Goal: Task Accomplishment & Management: Use online tool/utility

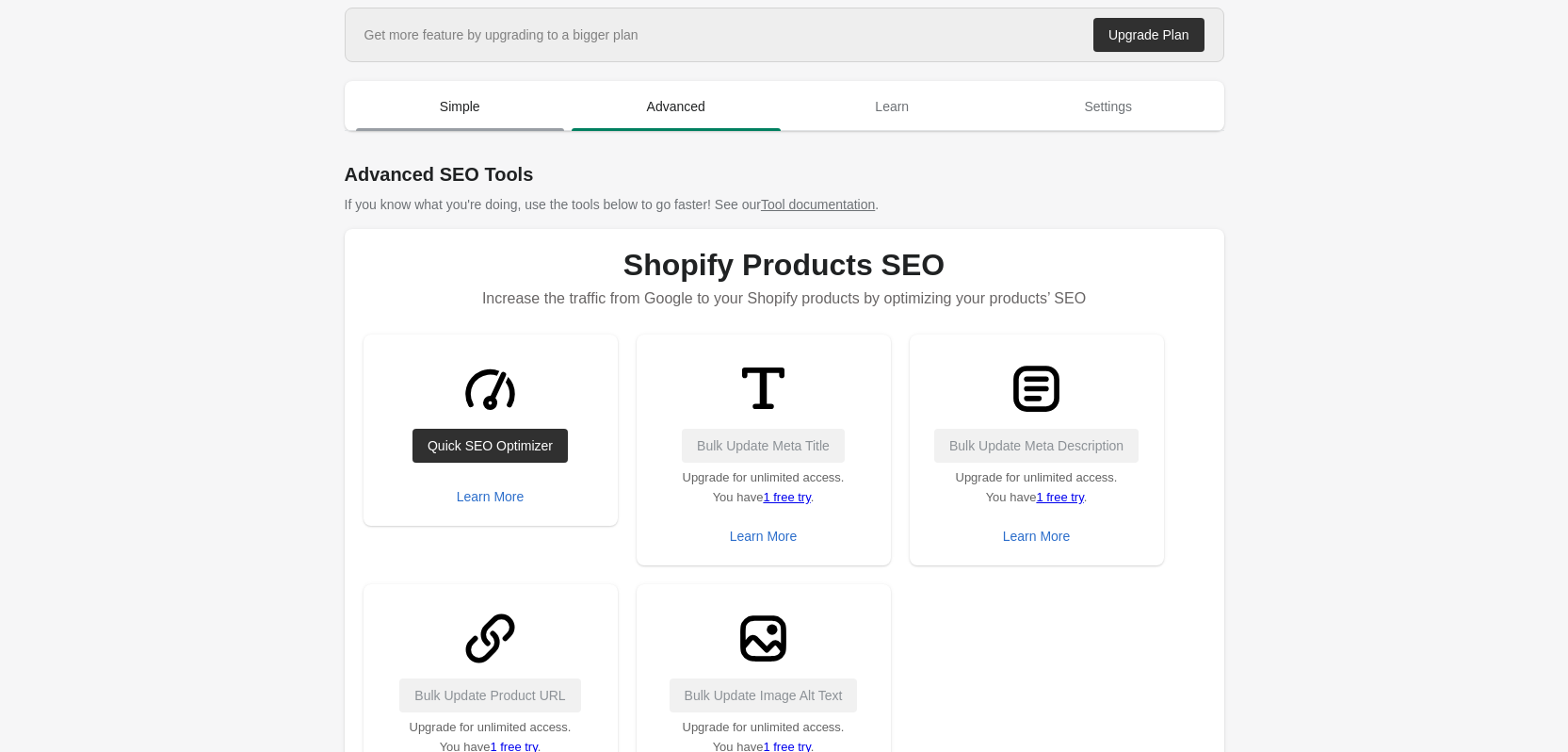
click at [444, 120] on span "Simple" at bounding box center [460, 106] width 210 height 34
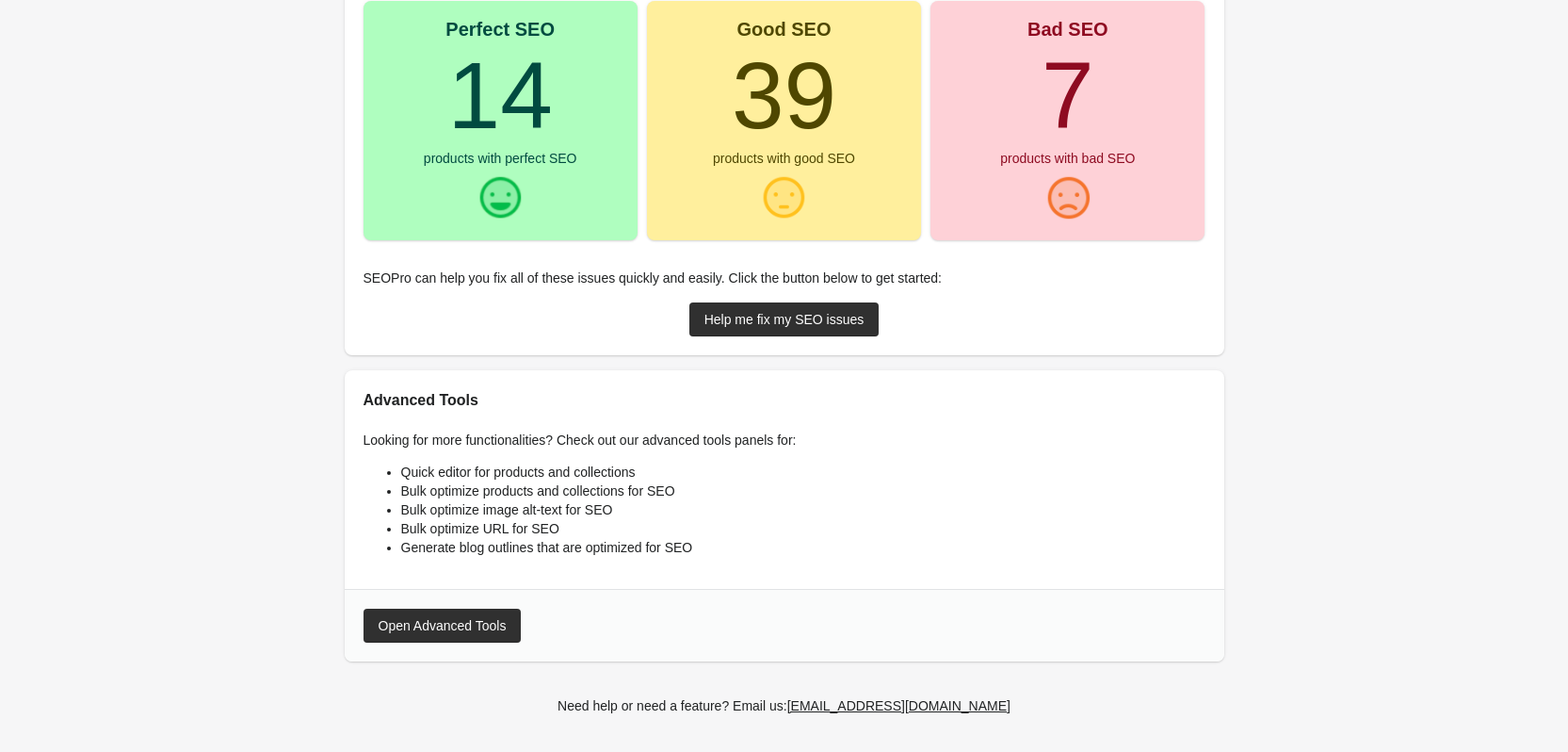
scroll to position [313, 0]
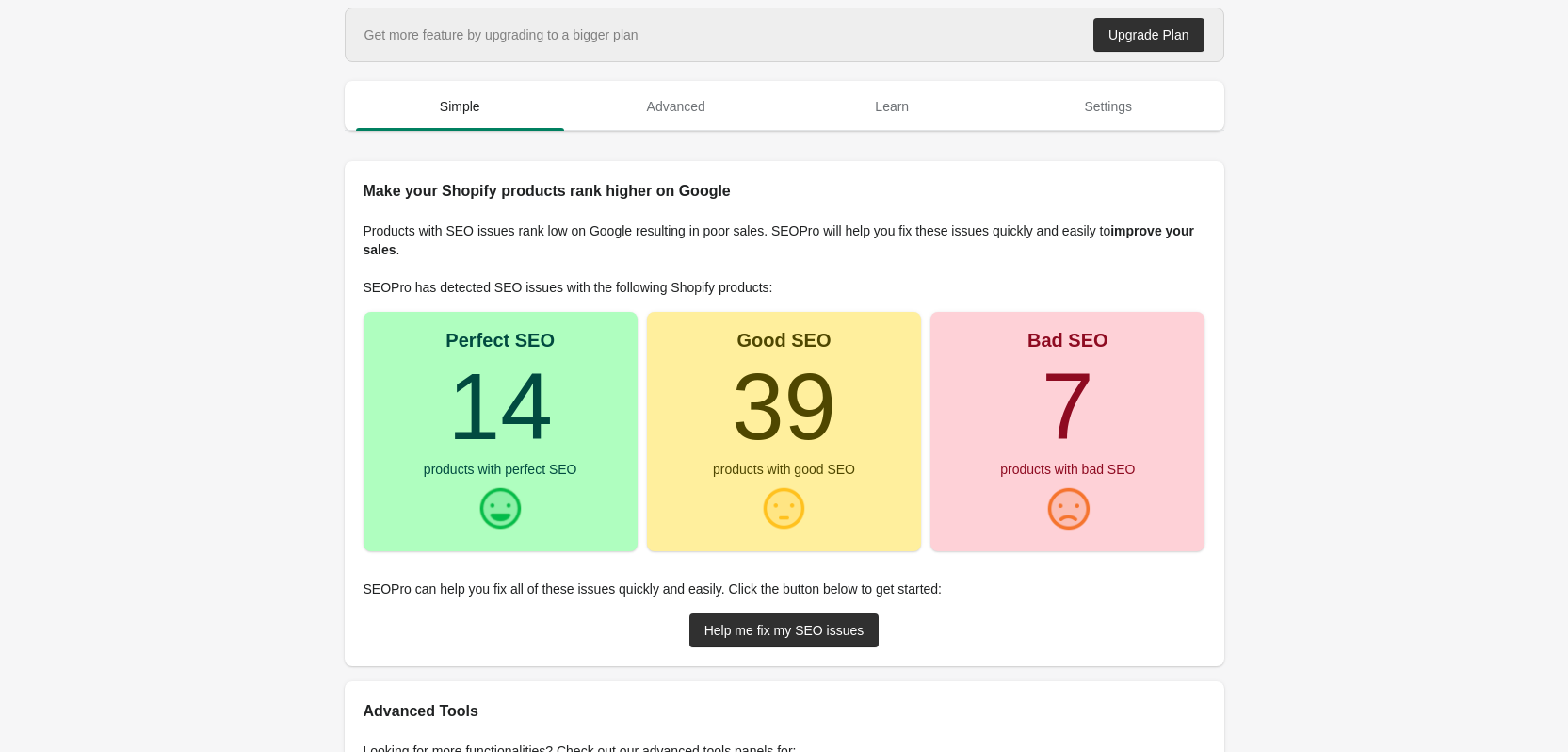
click at [766, 654] on div "Products with SEO issues rank low on Google resulting in poor sales. SEOPro wil…" at bounding box center [784, 435] width 880 height 464
click at [766, 640] on link "Help me fix my SEO issues" at bounding box center [784, 630] width 190 height 34
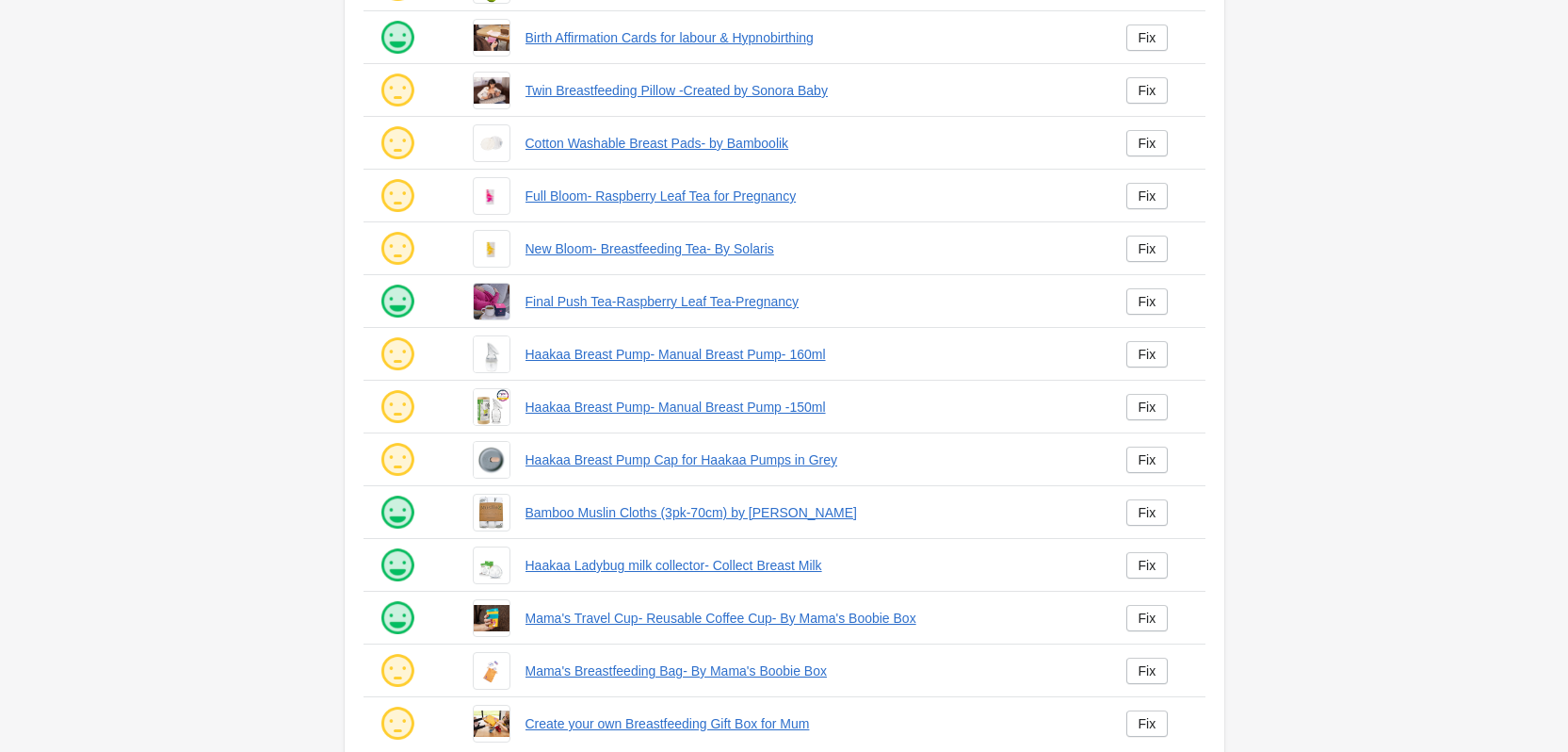
scroll to position [288, 0]
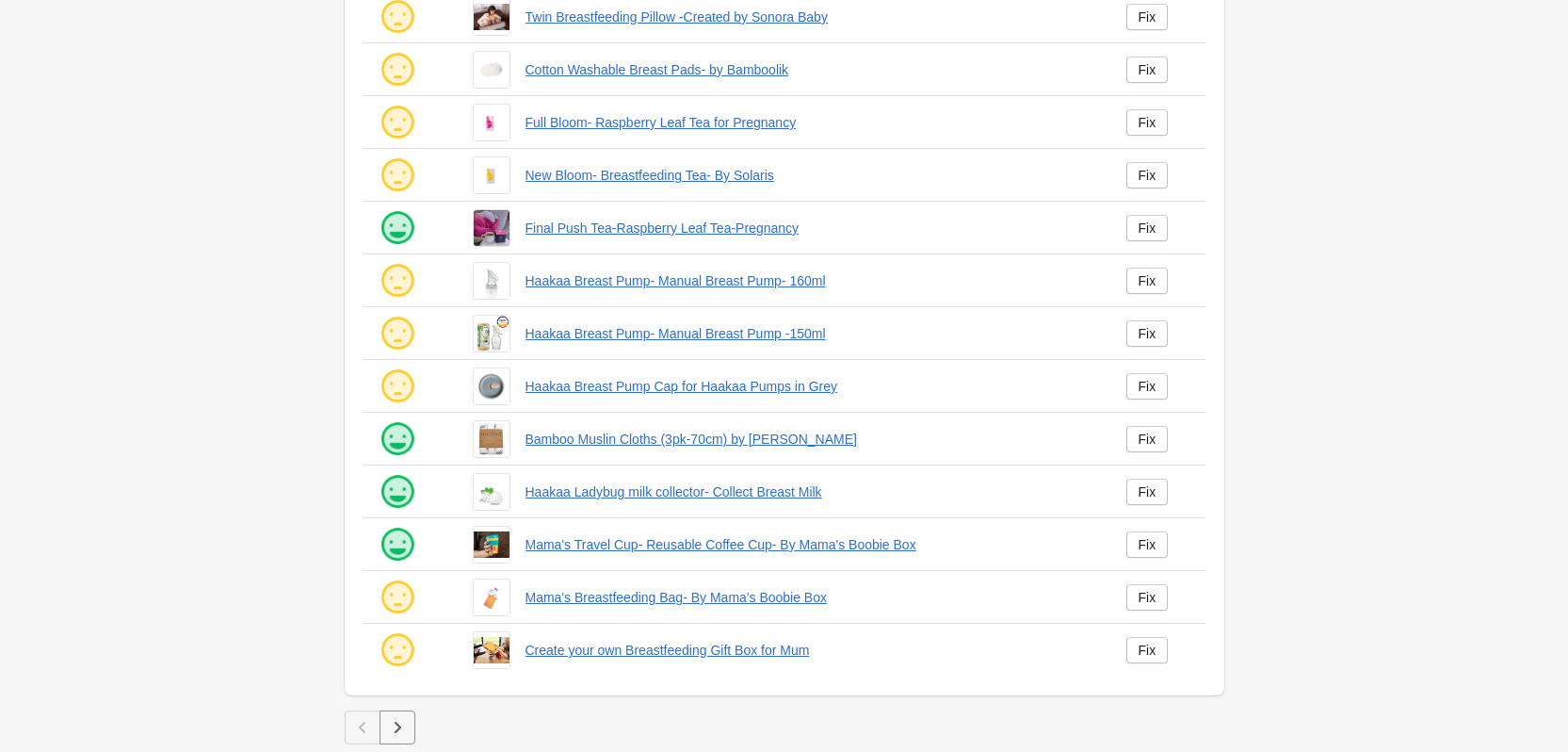
click at [401, 730] on icon "button" at bounding box center [398, 728] width 19 height 19
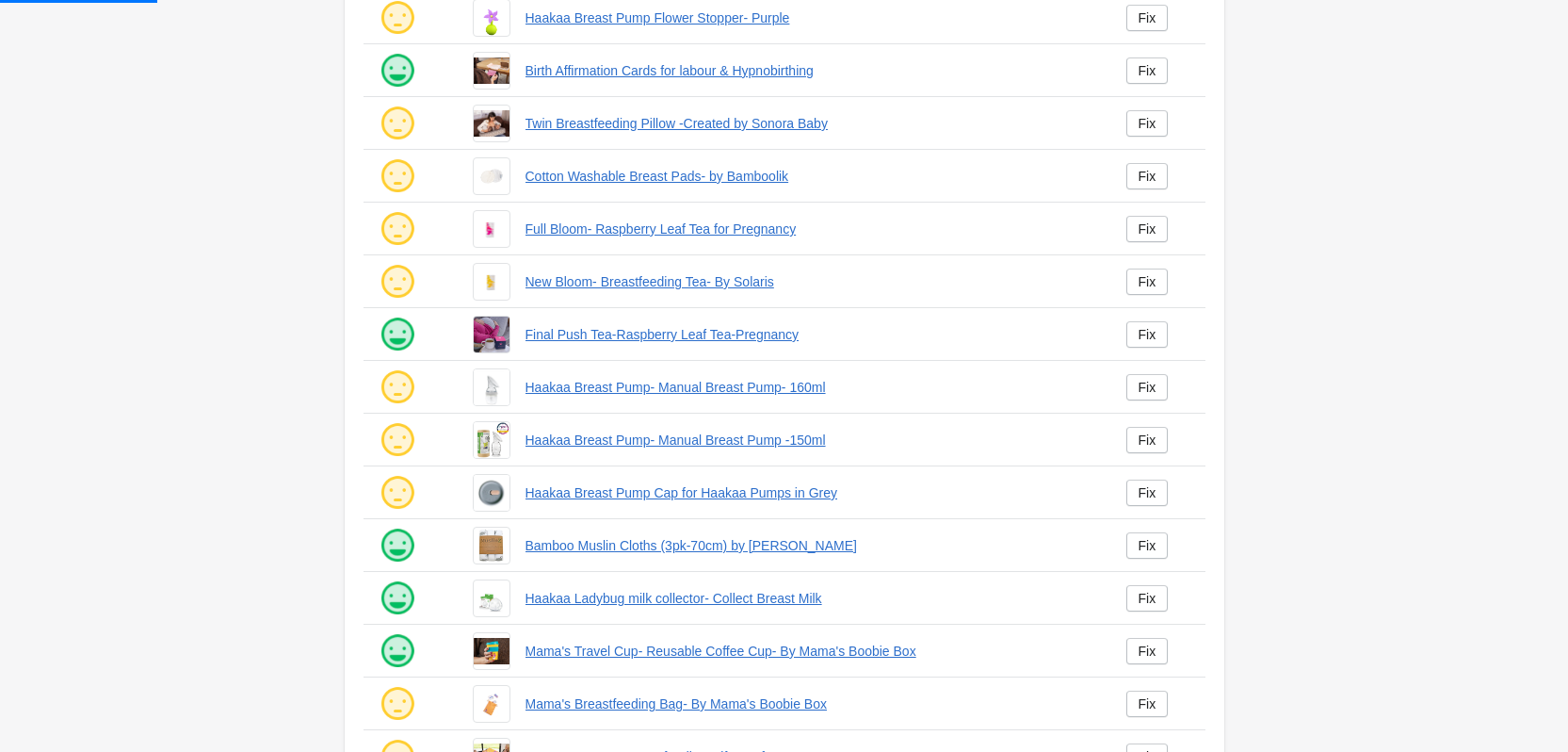
scroll to position [0, 0]
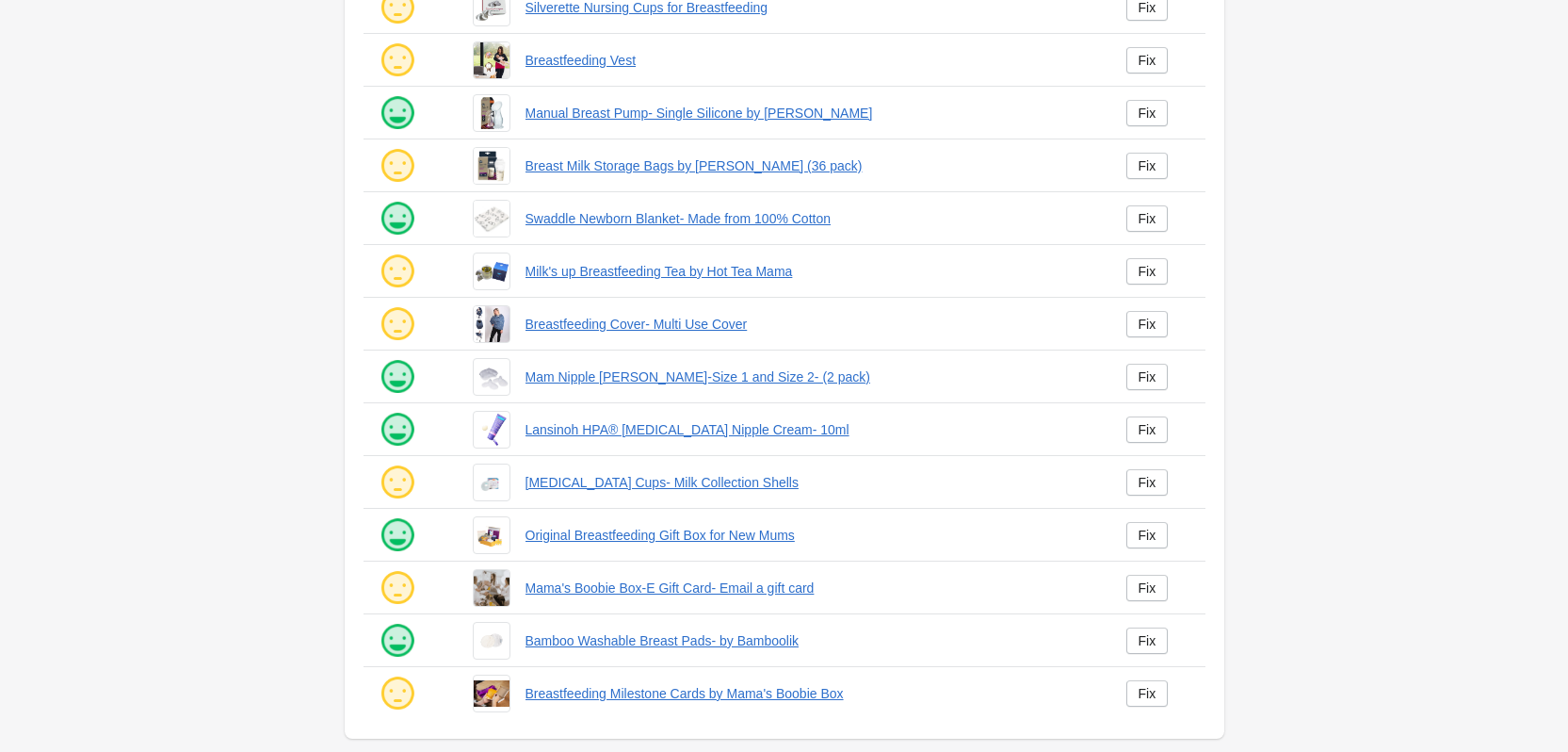
scroll to position [288, 0]
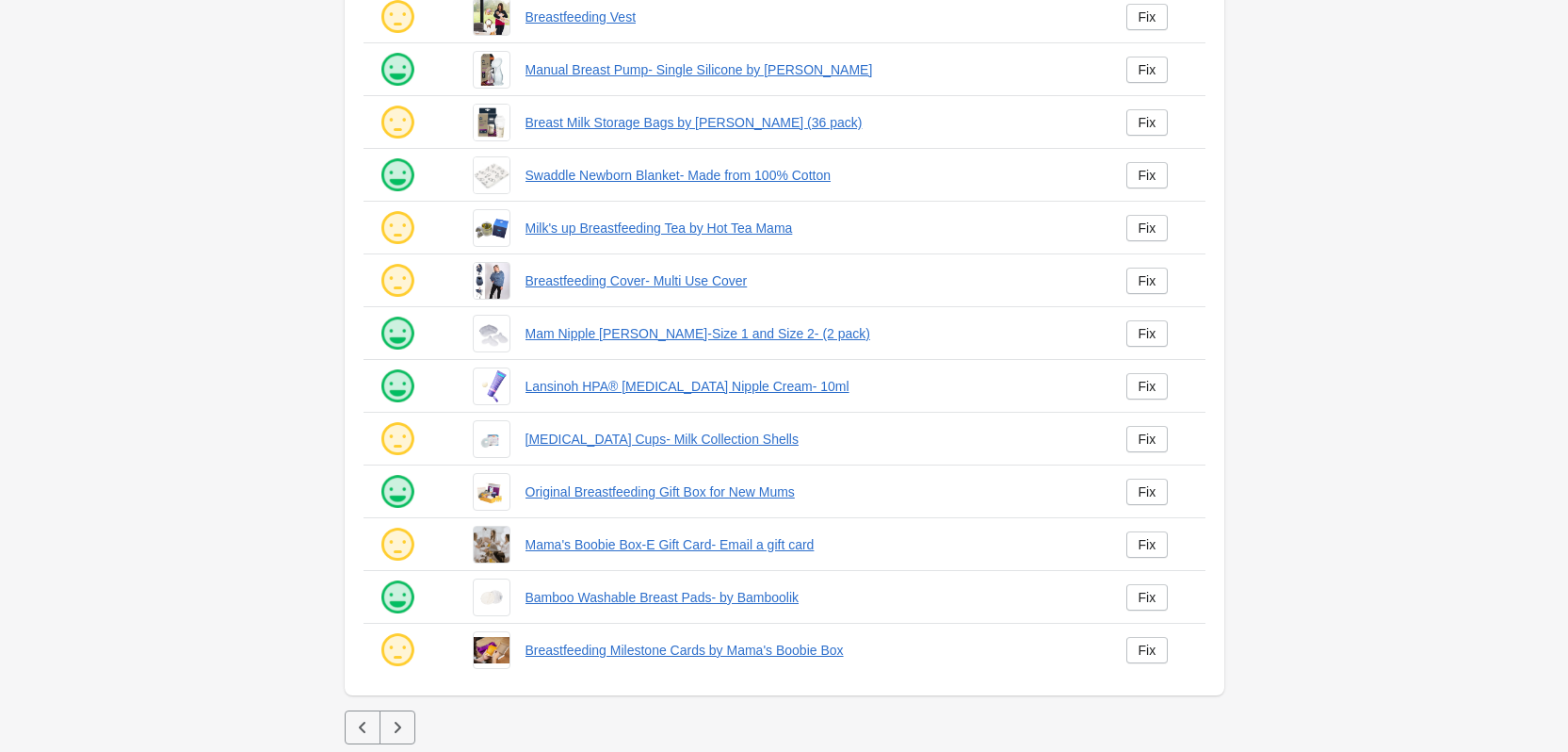
click at [401, 726] on icon "button" at bounding box center [398, 728] width 19 height 19
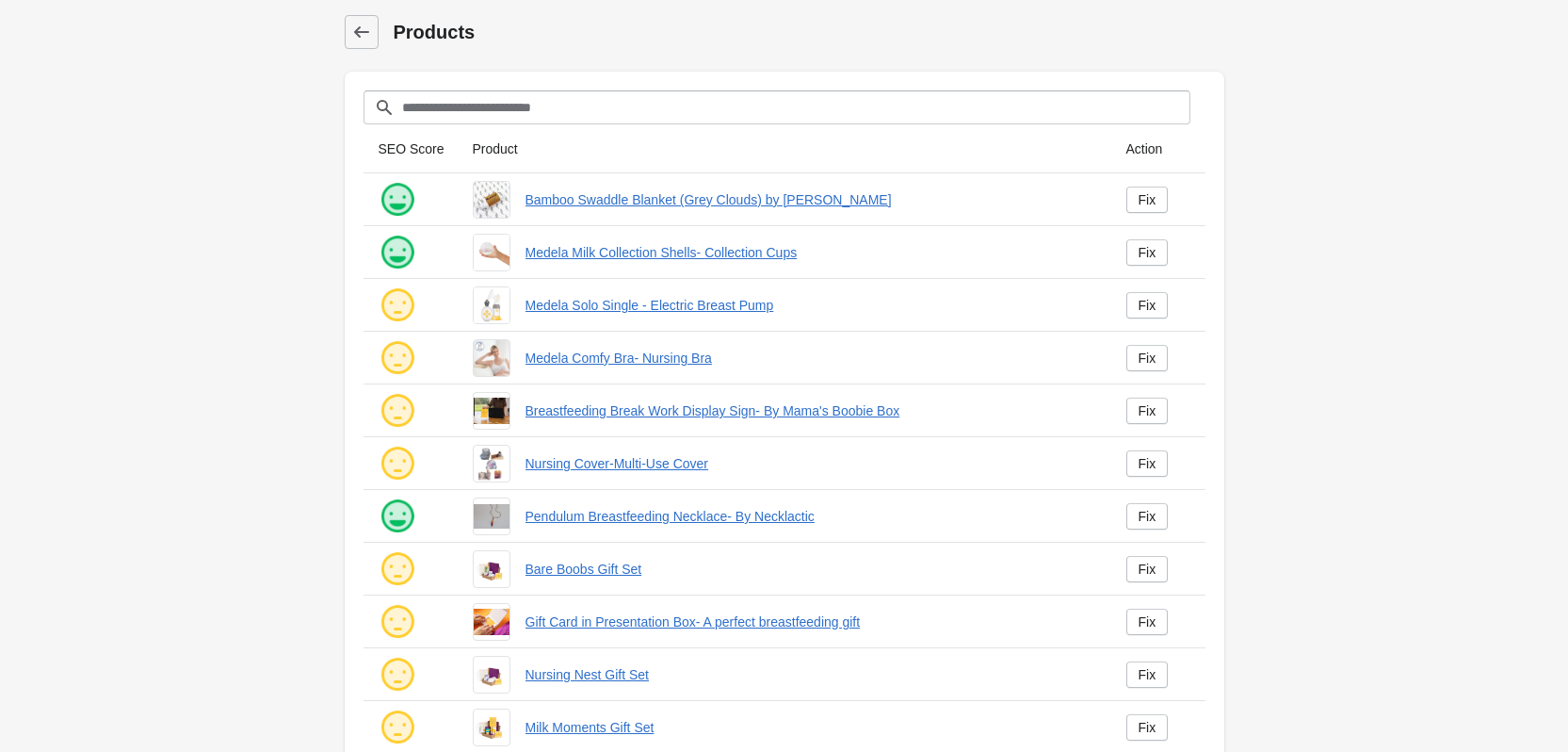
scroll to position [288, 0]
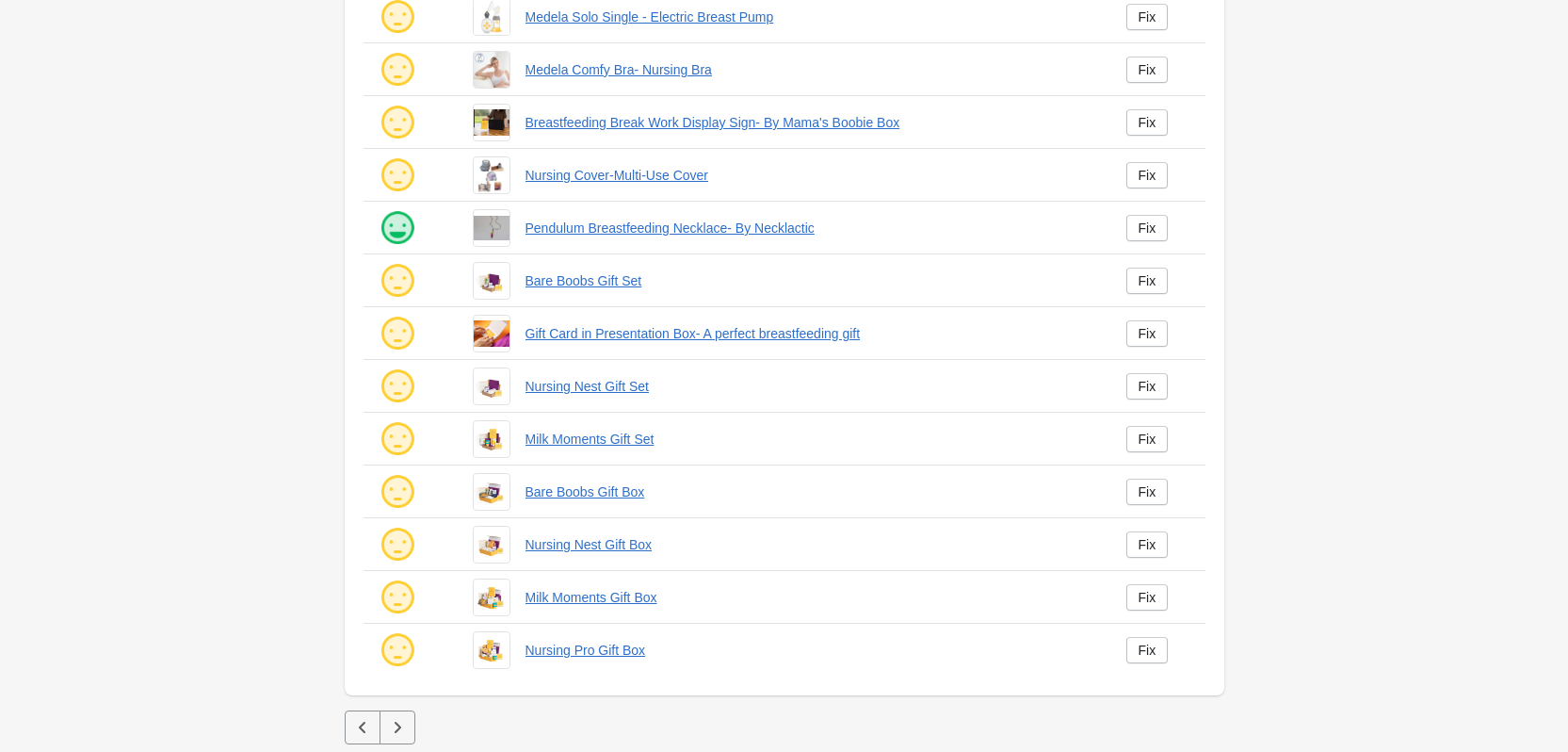
click at [390, 740] on button "button" at bounding box center [397, 727] width 36 height 34
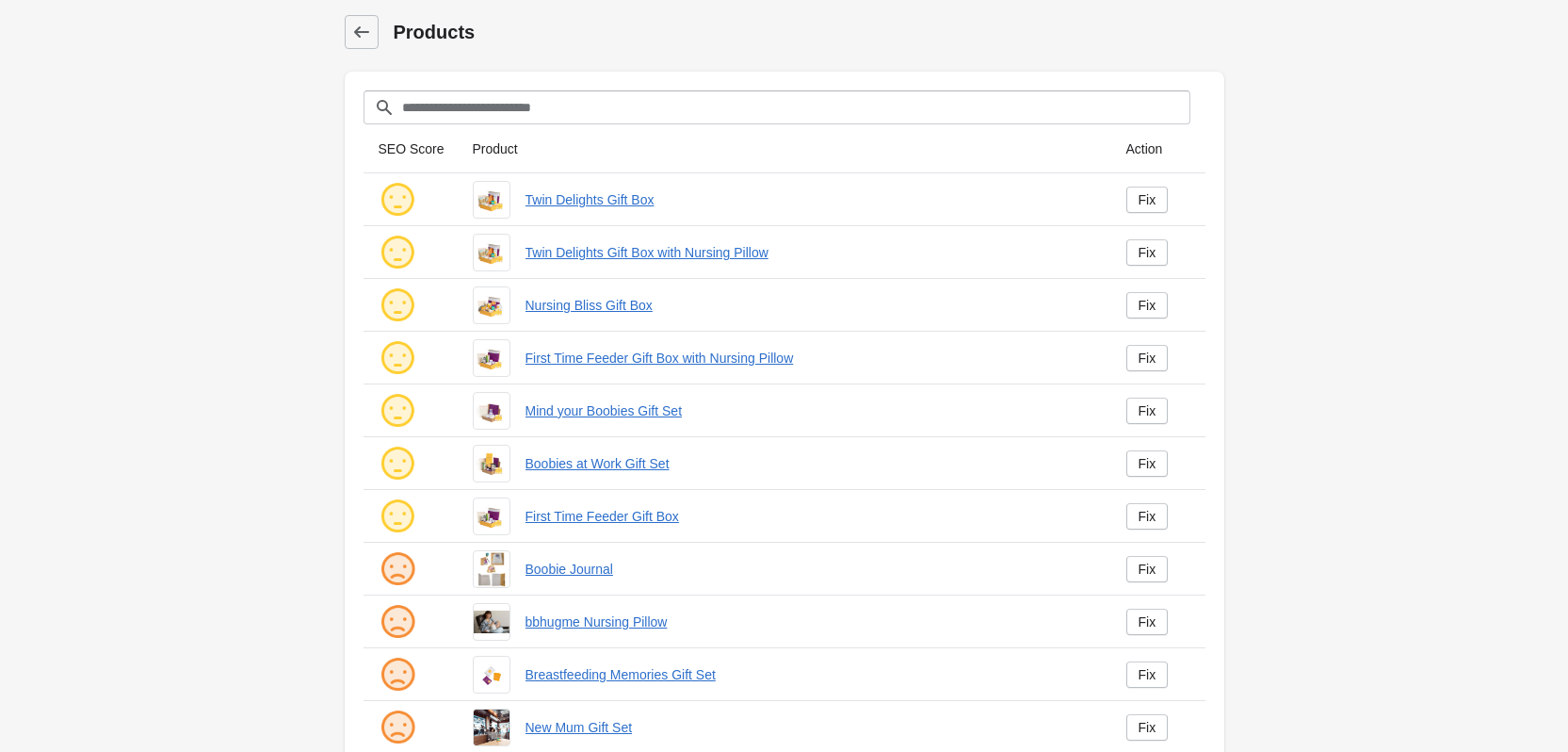
scroll to position [188, 0]
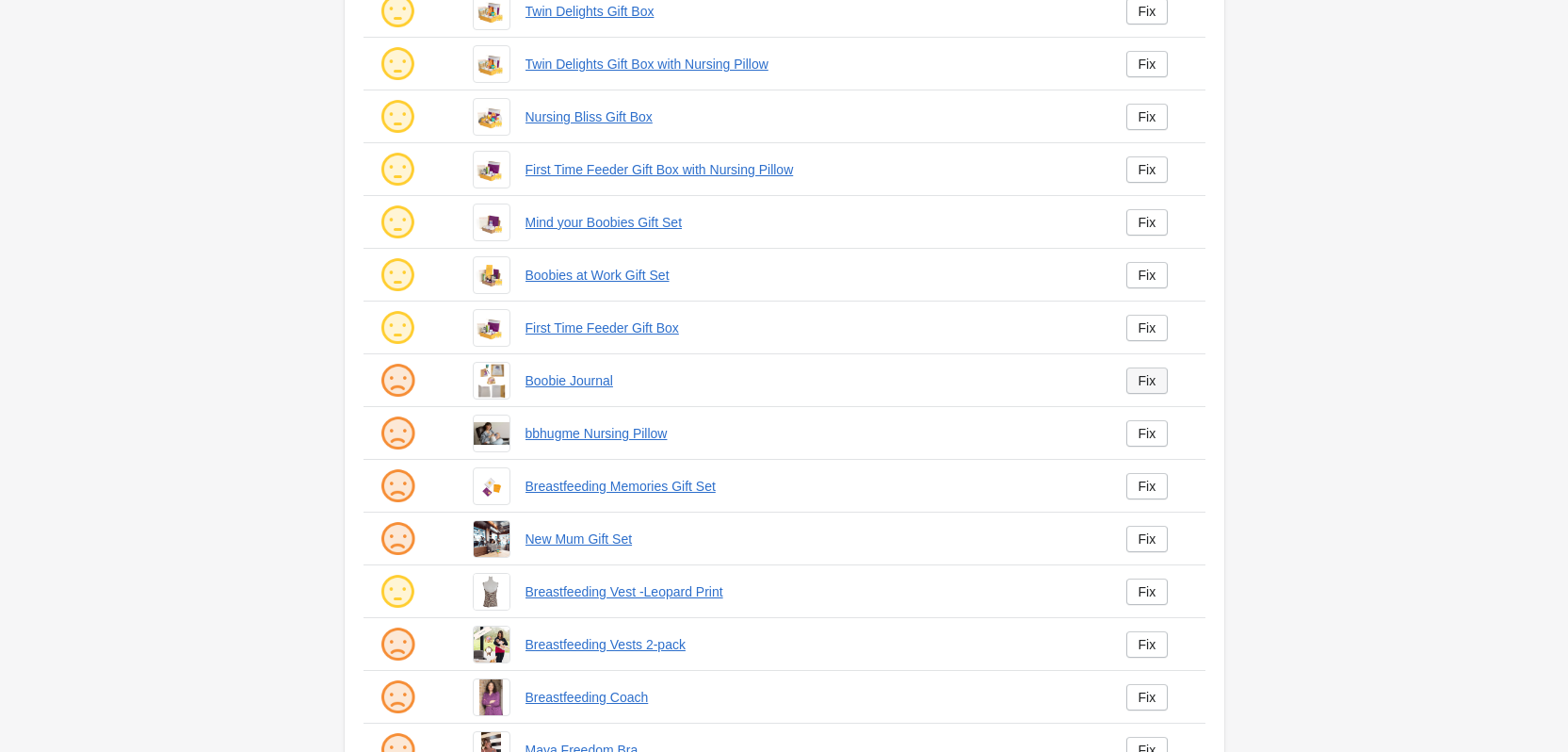
drag, startPoint x: 1172, startPoint y: 378, endPoint x: 1161, endPoint y: 378, distance: 11.0
click at [1172, 378] on td "Fix" at bounding box center [1158, 380] width 94 height 53
click at [1157, 379] on link "Fix" at bounding box center [1148, 380] width 42 height 26
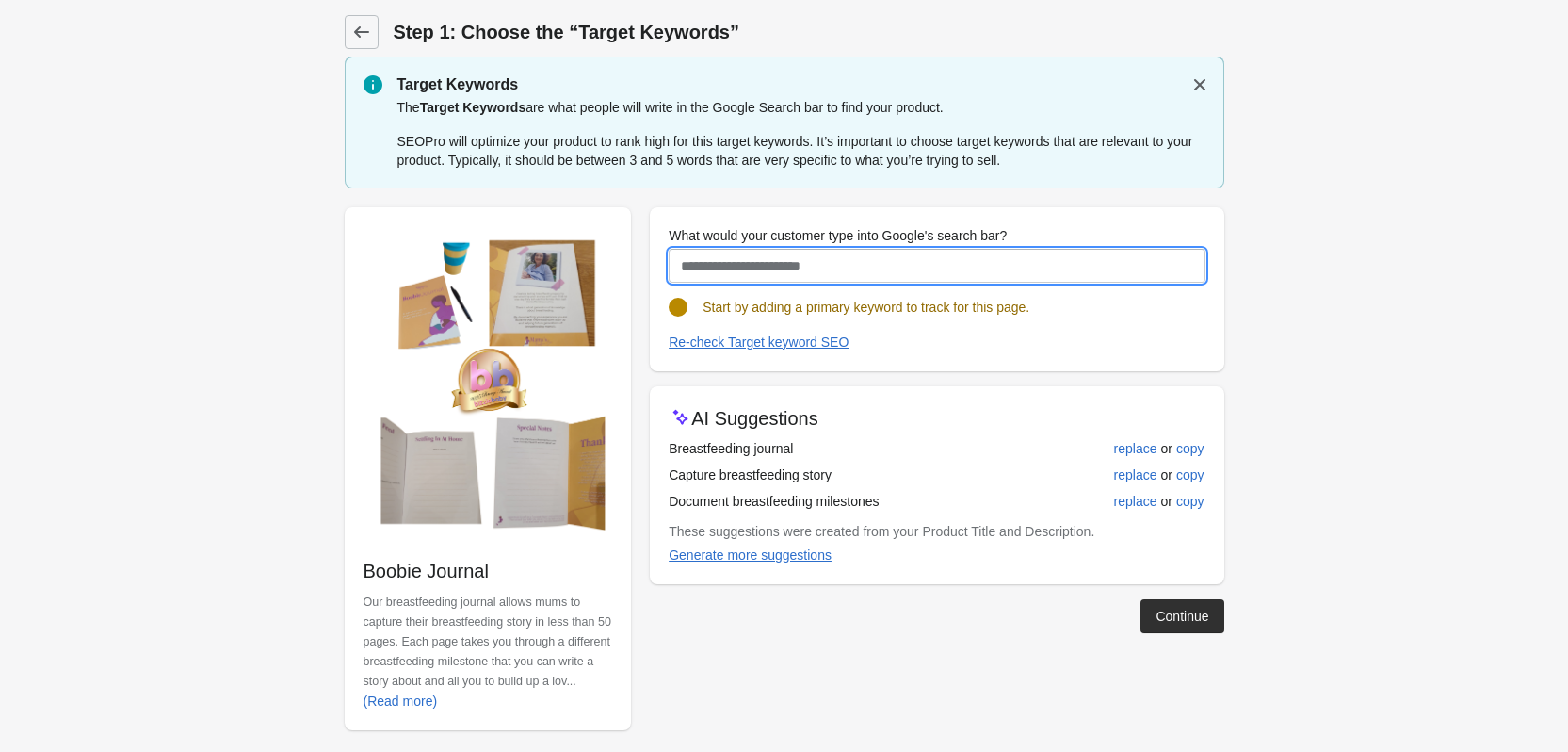
click at [797, 268] on input "What would your customer type into Google's search bar?" at bounding box center [936, 265] width 535 height 34
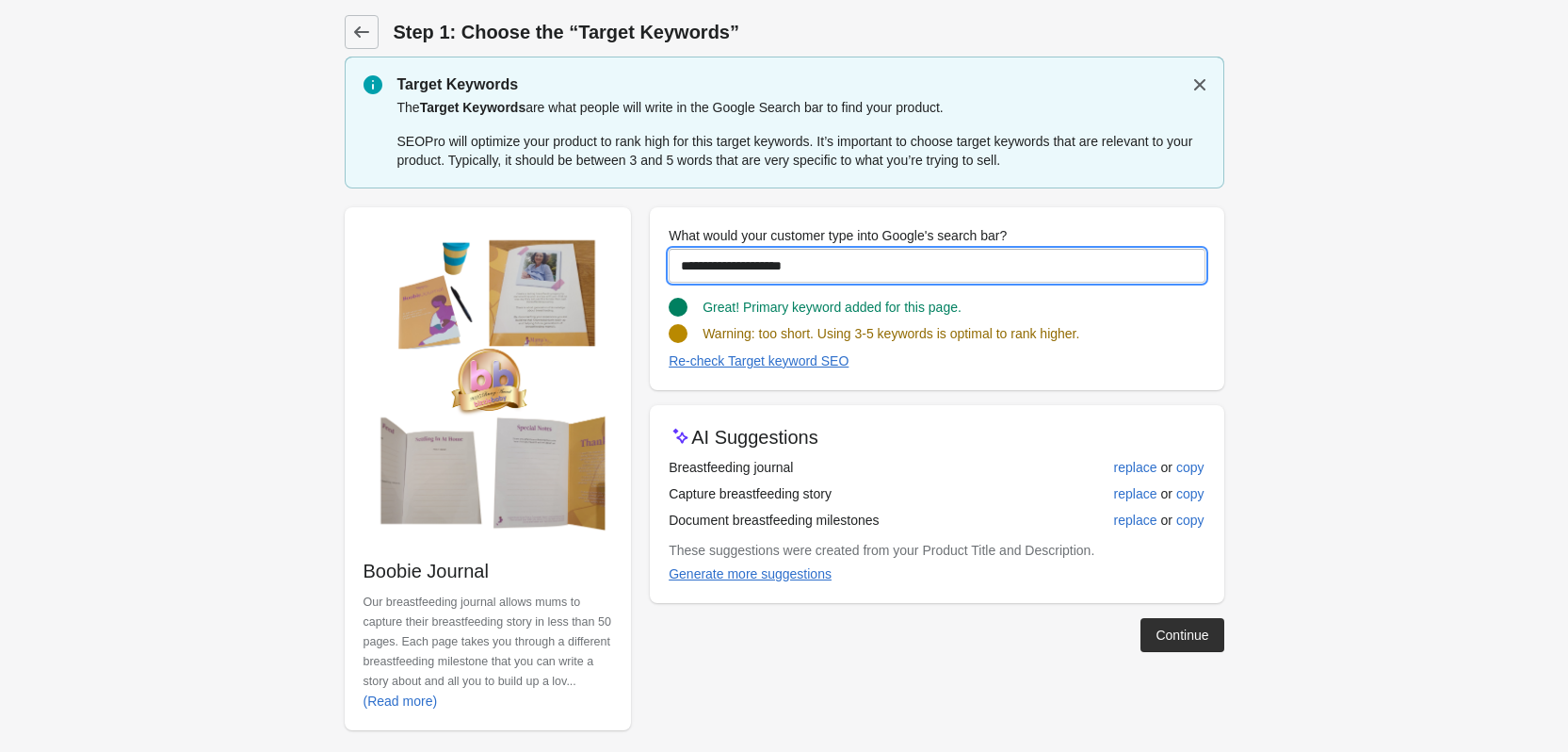
click at [878, 272] on input "**********" at bounding box center [936, 265] width 535 height 34
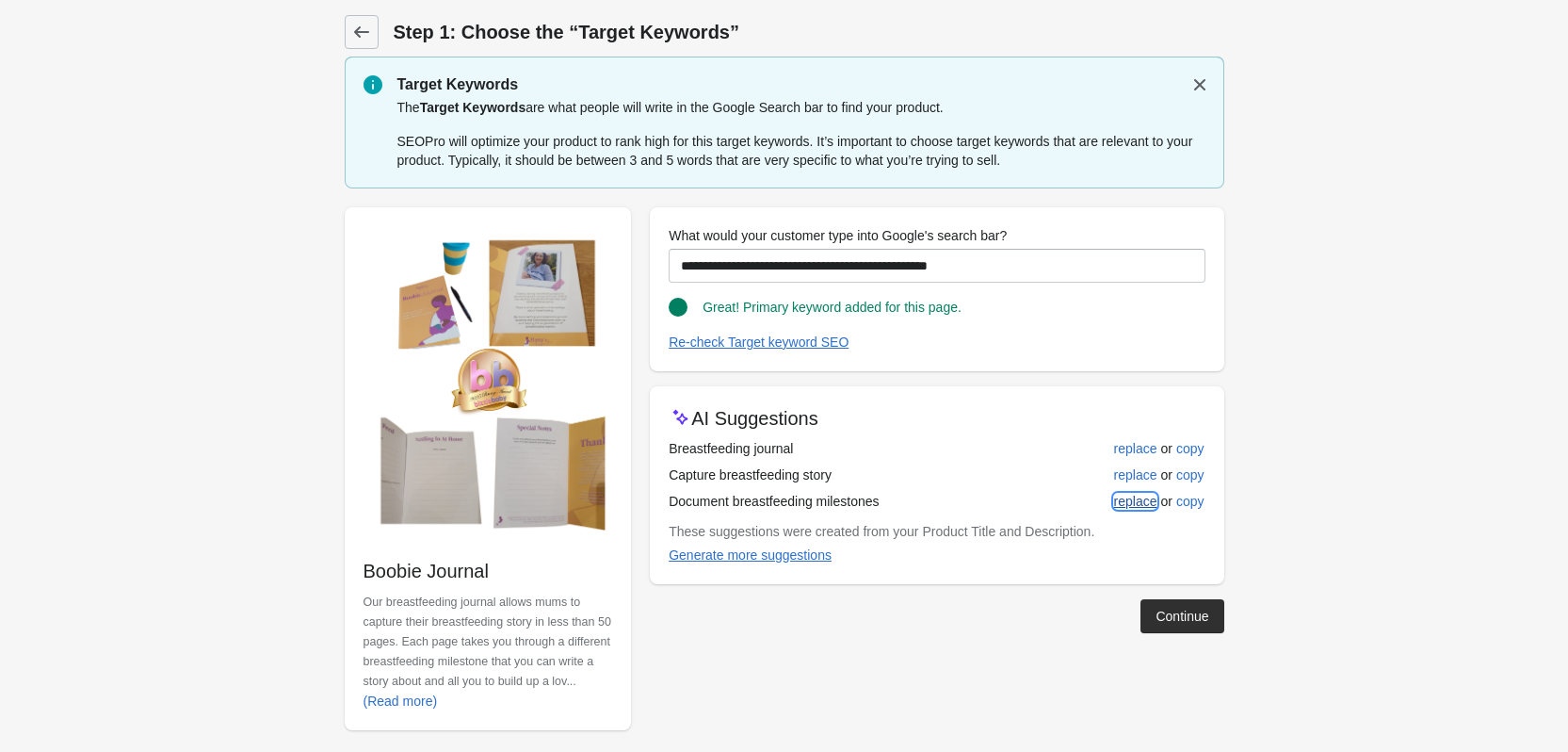
click at [1132, 498] on div "replace" at bounding box center [1135, 501] width 43 height 15
type input "**********"
click at [1178, 605] on button "Continue" at bounding box center [1182, 615] width 83 height 34
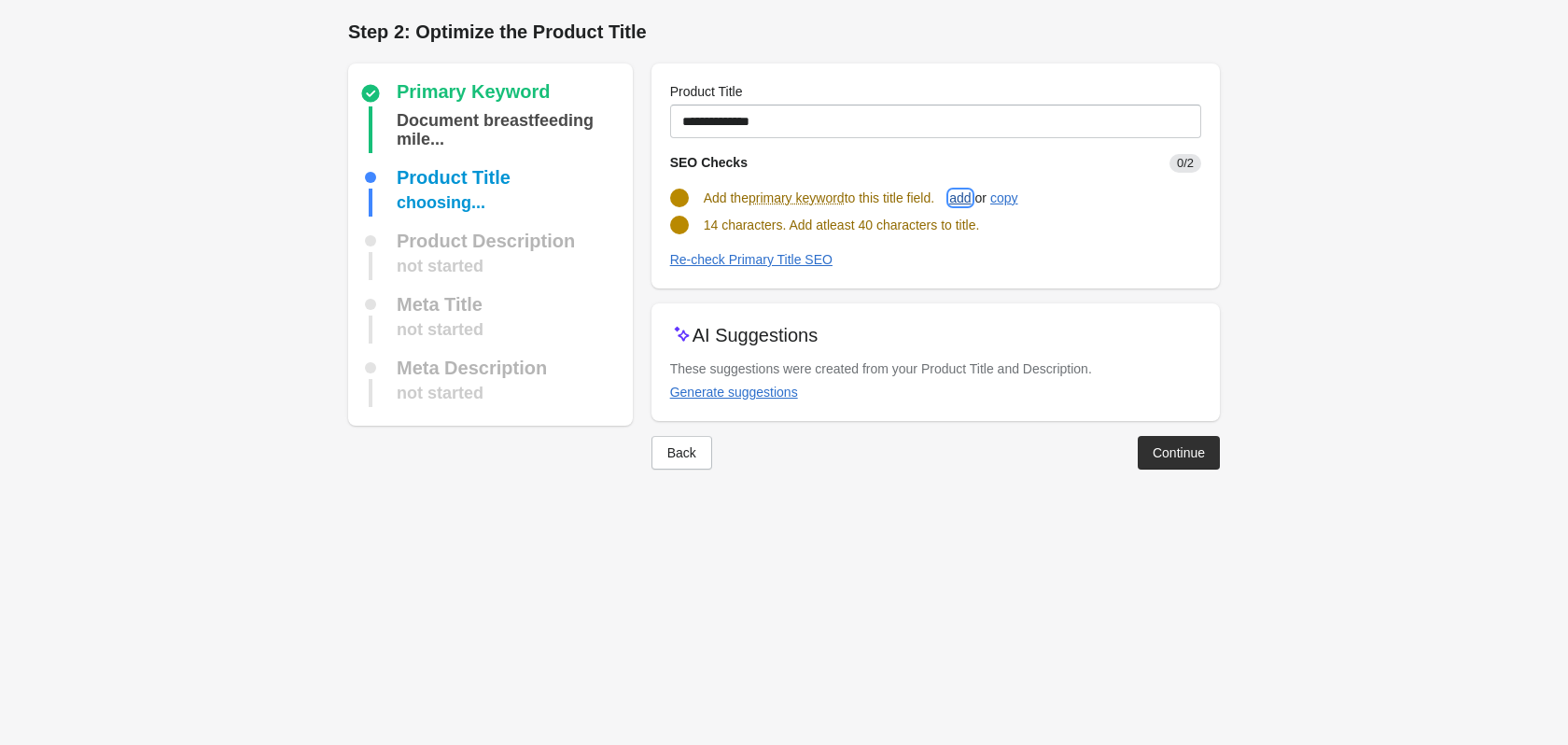
click at [971, 196] on div "add" at bounding box center [959, 198] width 22 height 15
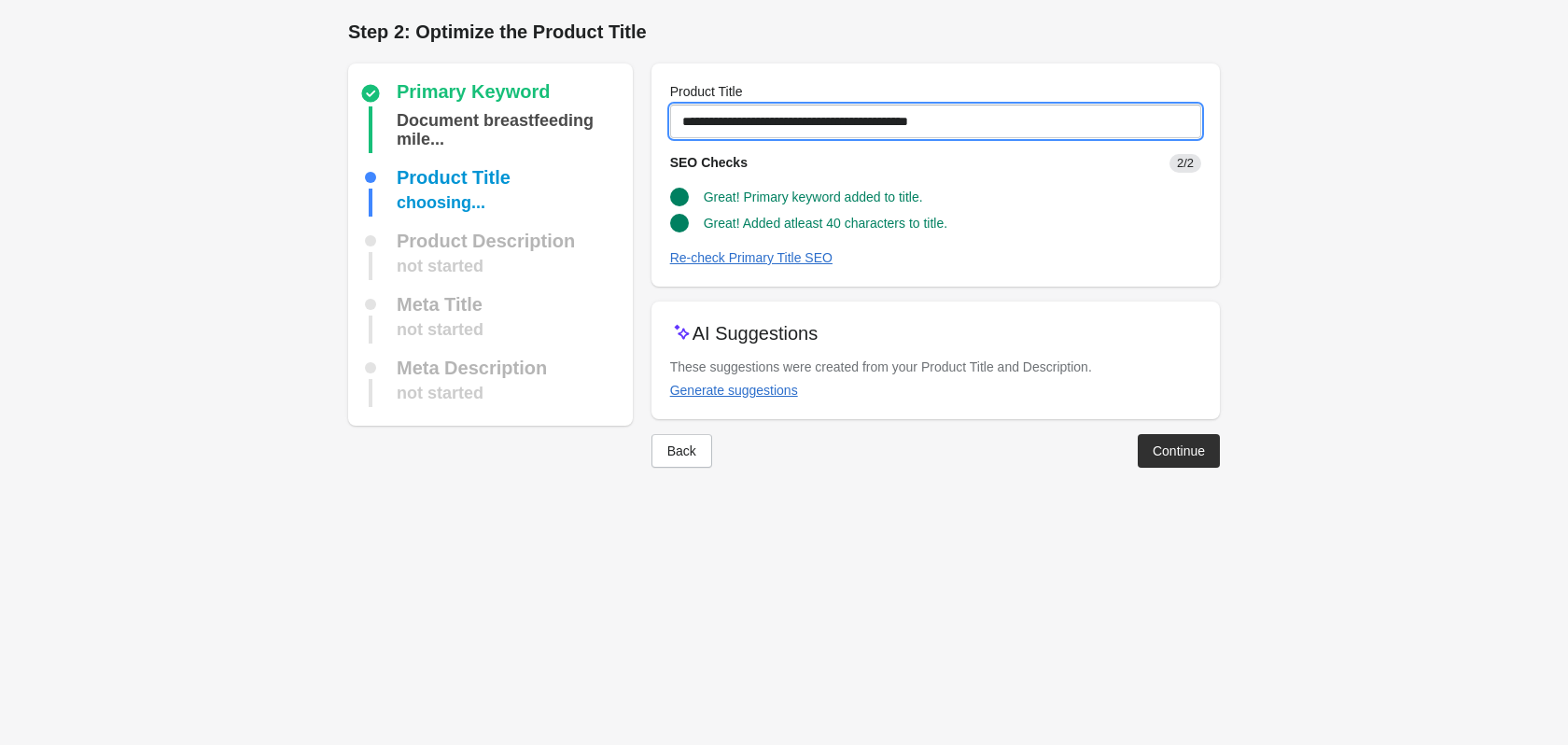
click at [769, 130] on input "**********" at bounding box center [935, 121] width 531 height 33
type input "**********"
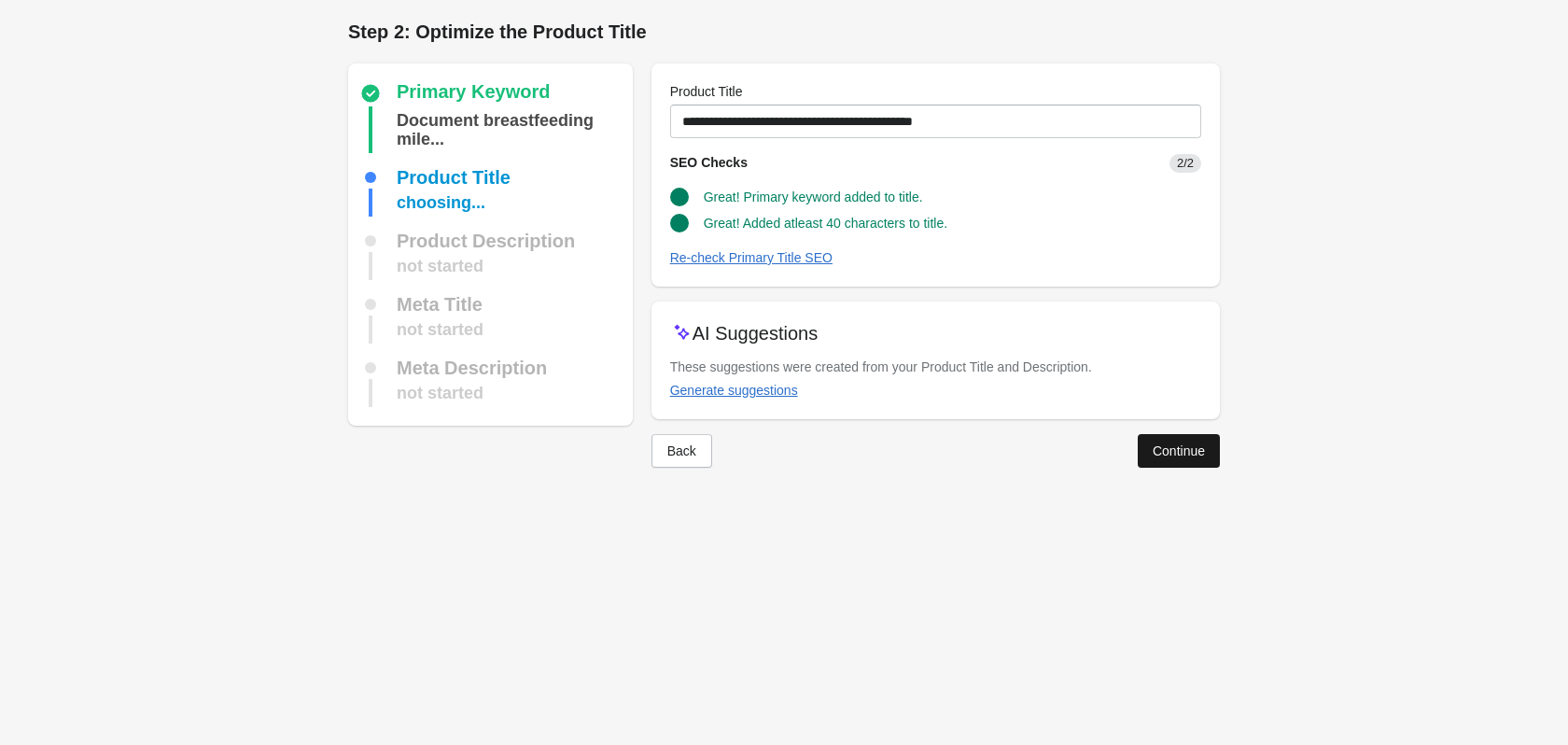
click at [1174, 445] on div "Continue" at bounding box center [1178, 451] width 52 height 15
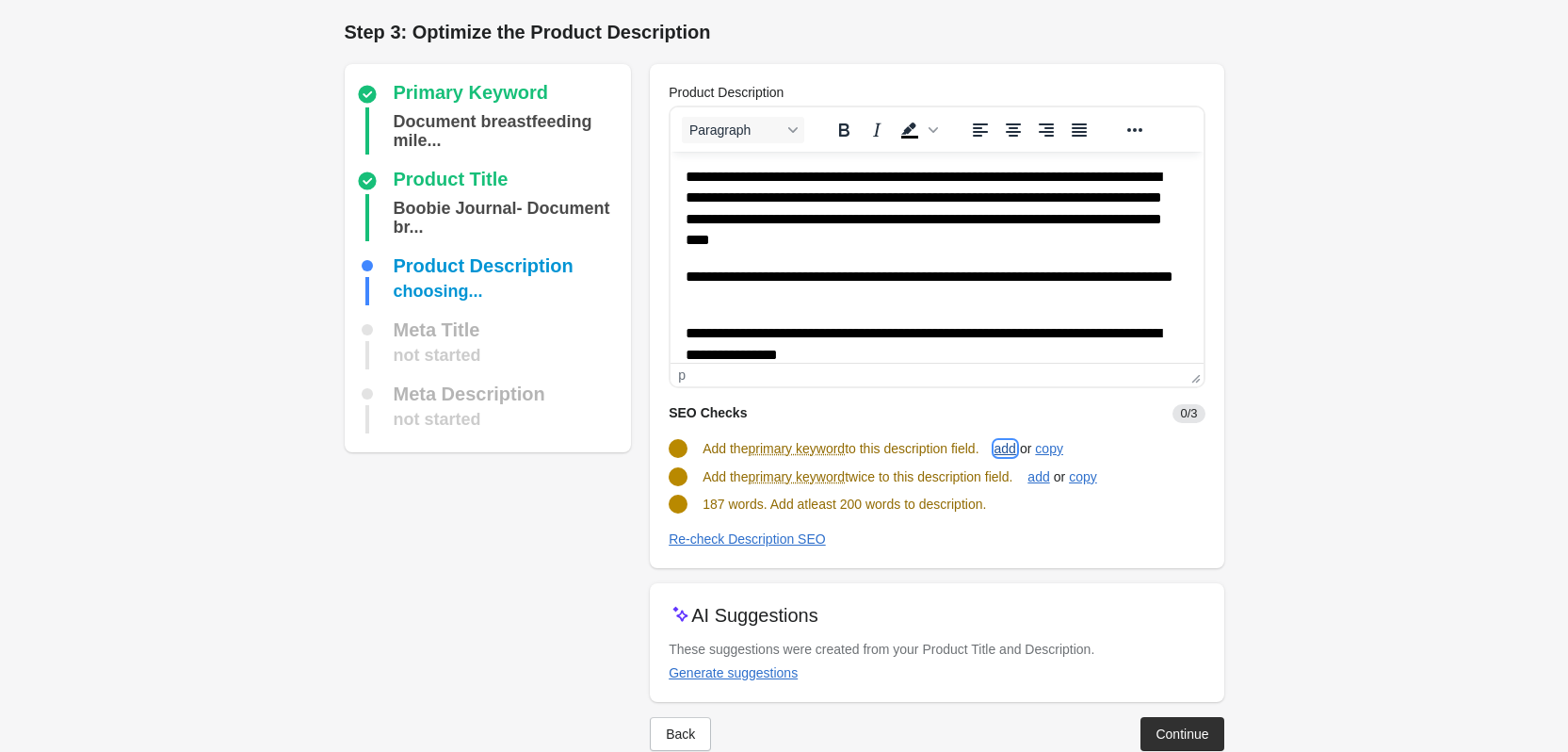
click at [1016, 444] on div "add" at bounding box center [1006, 449] width 22 height 15
click at [1040, 472] on div "add" at bounding box center [1038, 475] width 22 height 15
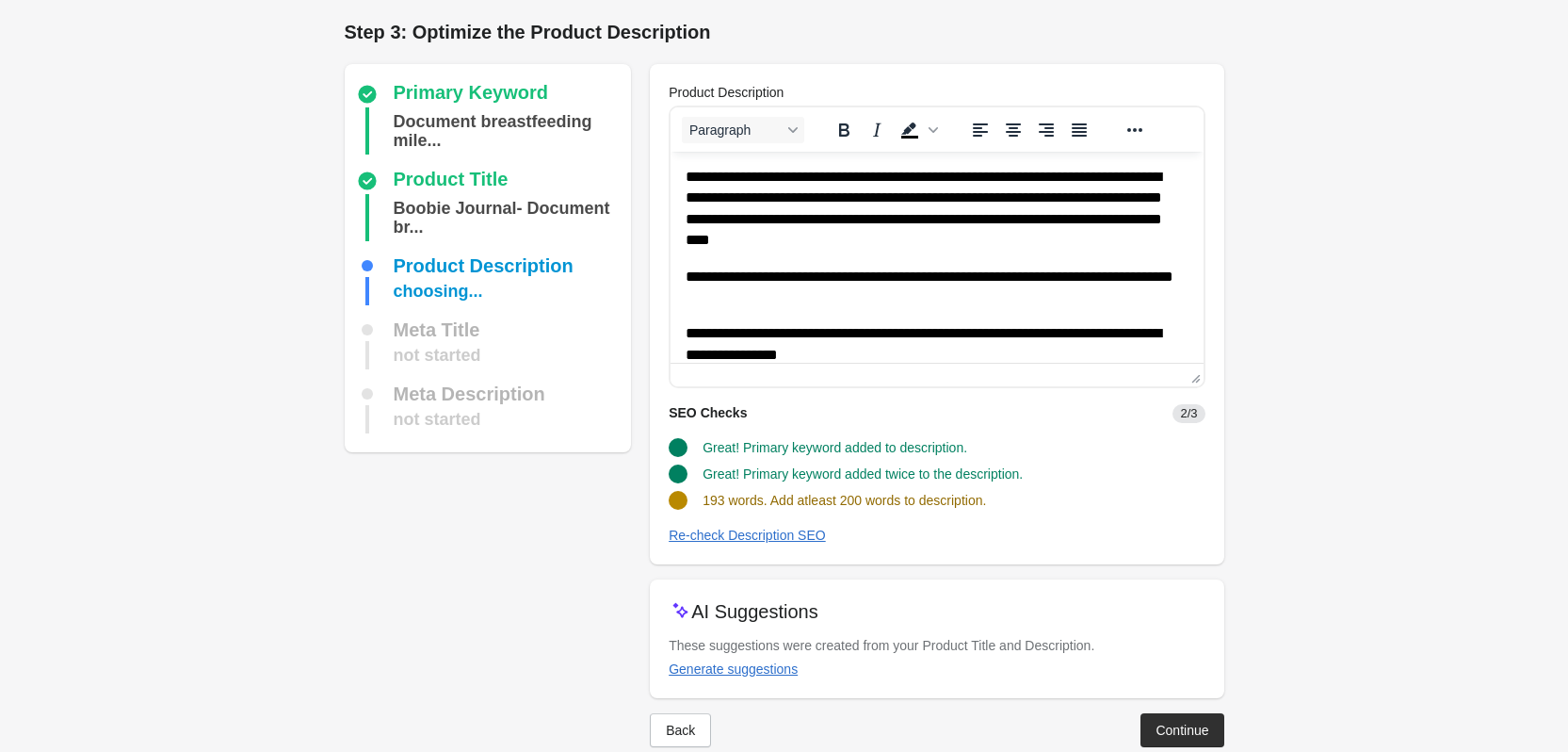
click at [834, 497] on span "193 words. Add atleast 200 words to description." at bounding box center [844, 500] width 284 height 15
click at [737, 533] on div "Re-check Description SEO" at bounding box center [748, 536] width 158 height 15
drag, startPoint x: 1185, startPoint y: 209, endPoint x: 1185, endPoint y: 234, distance: 25.0
click at [1185, 234] on html "**********" at bounding box center [937, 579] width 533 height 855
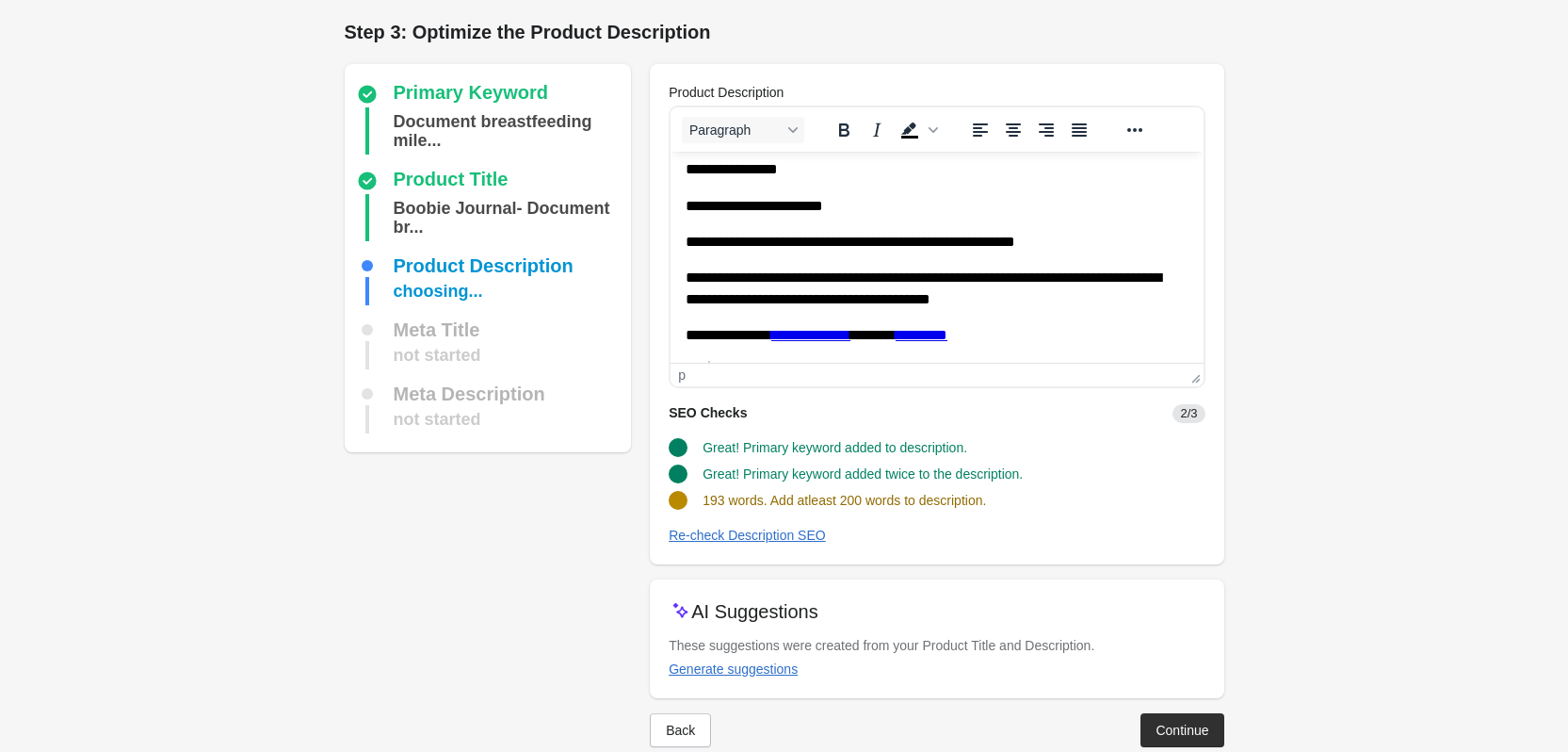
scroll to position [410, 0]
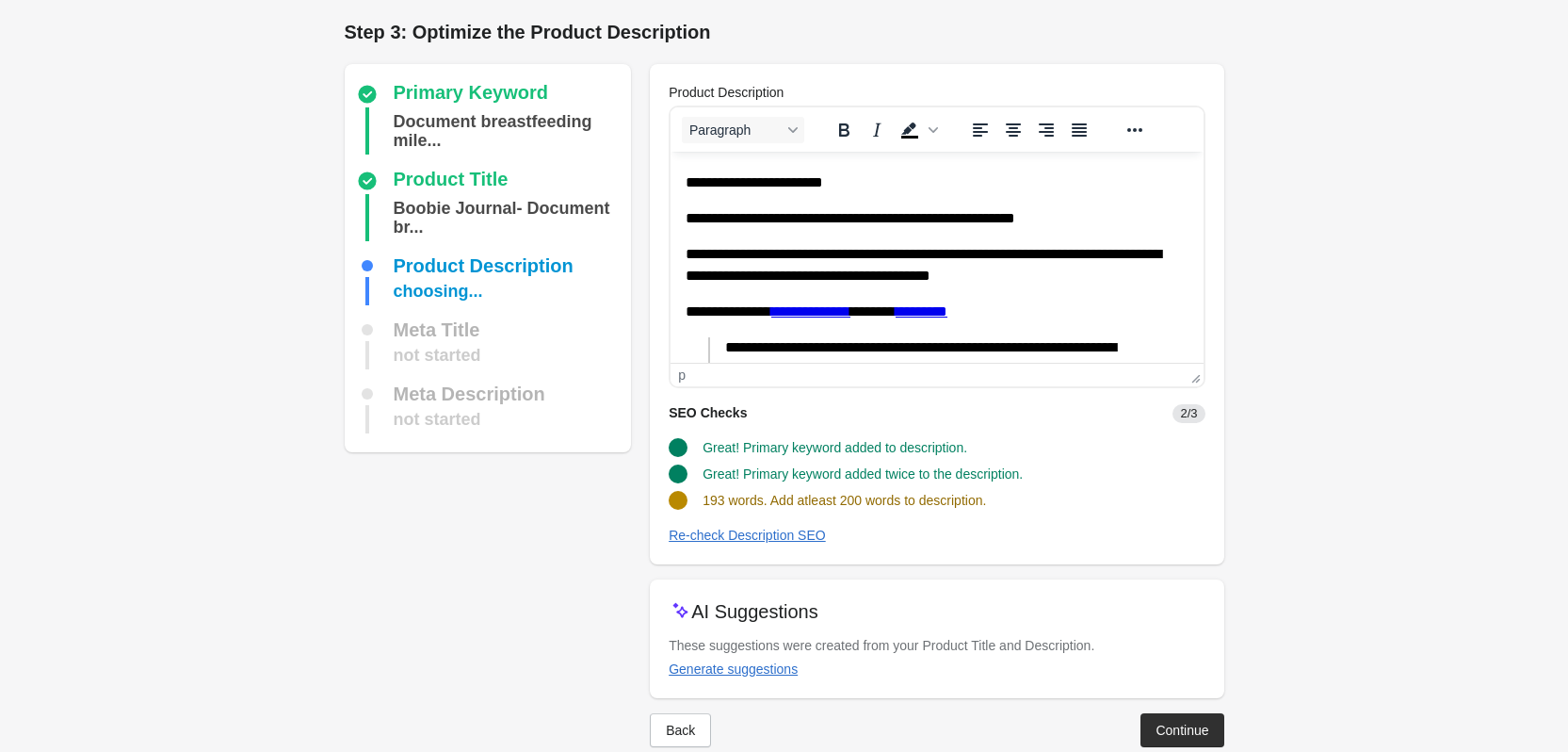
click at [1146, 260] on p "**********" at bounding box center [930, 265] width 488 height 42
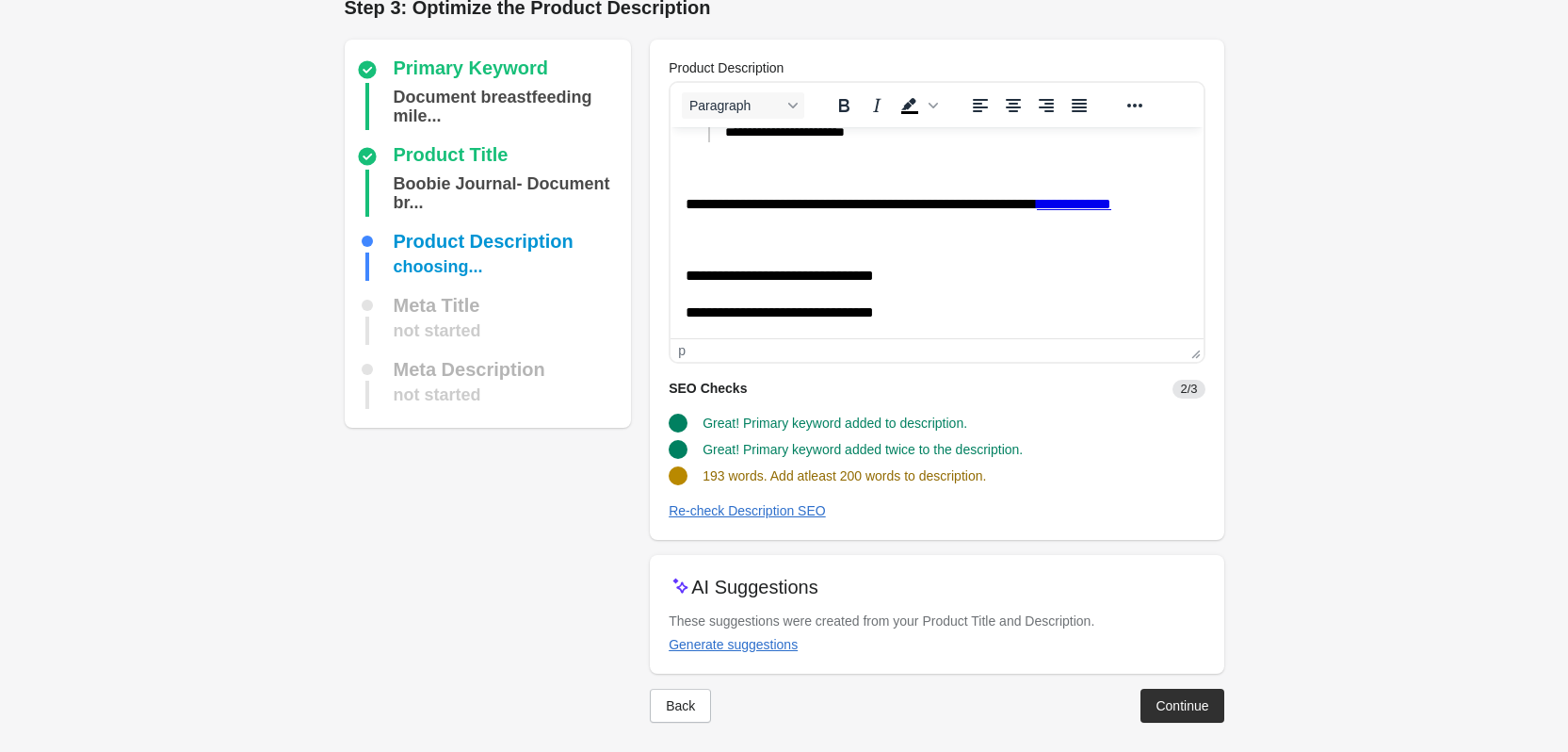
scroll to position [32, 0]
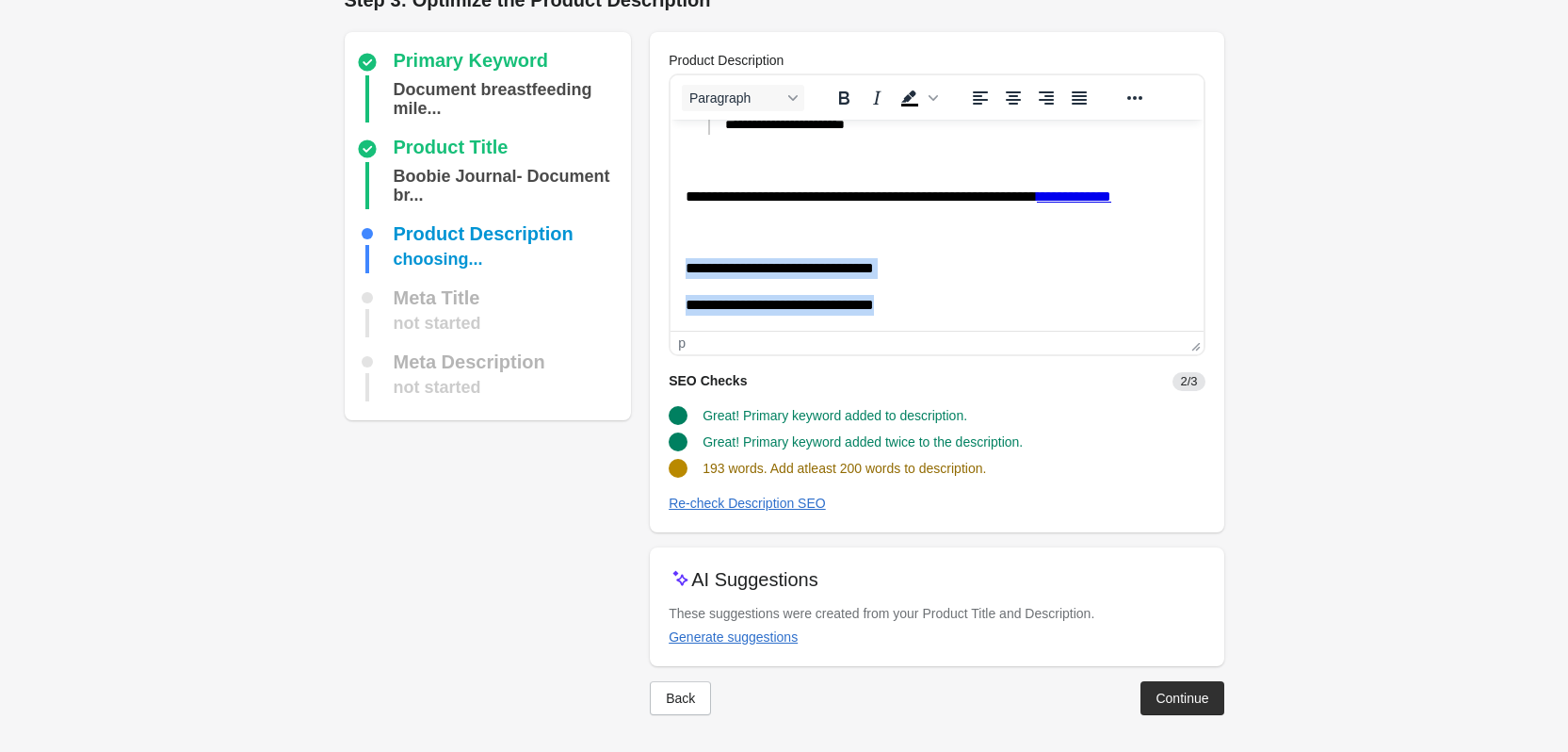
drag, startPoint x: 983, startPoint y: 308, endPoint x: 644, endPoint y: 258, distance: 342.7
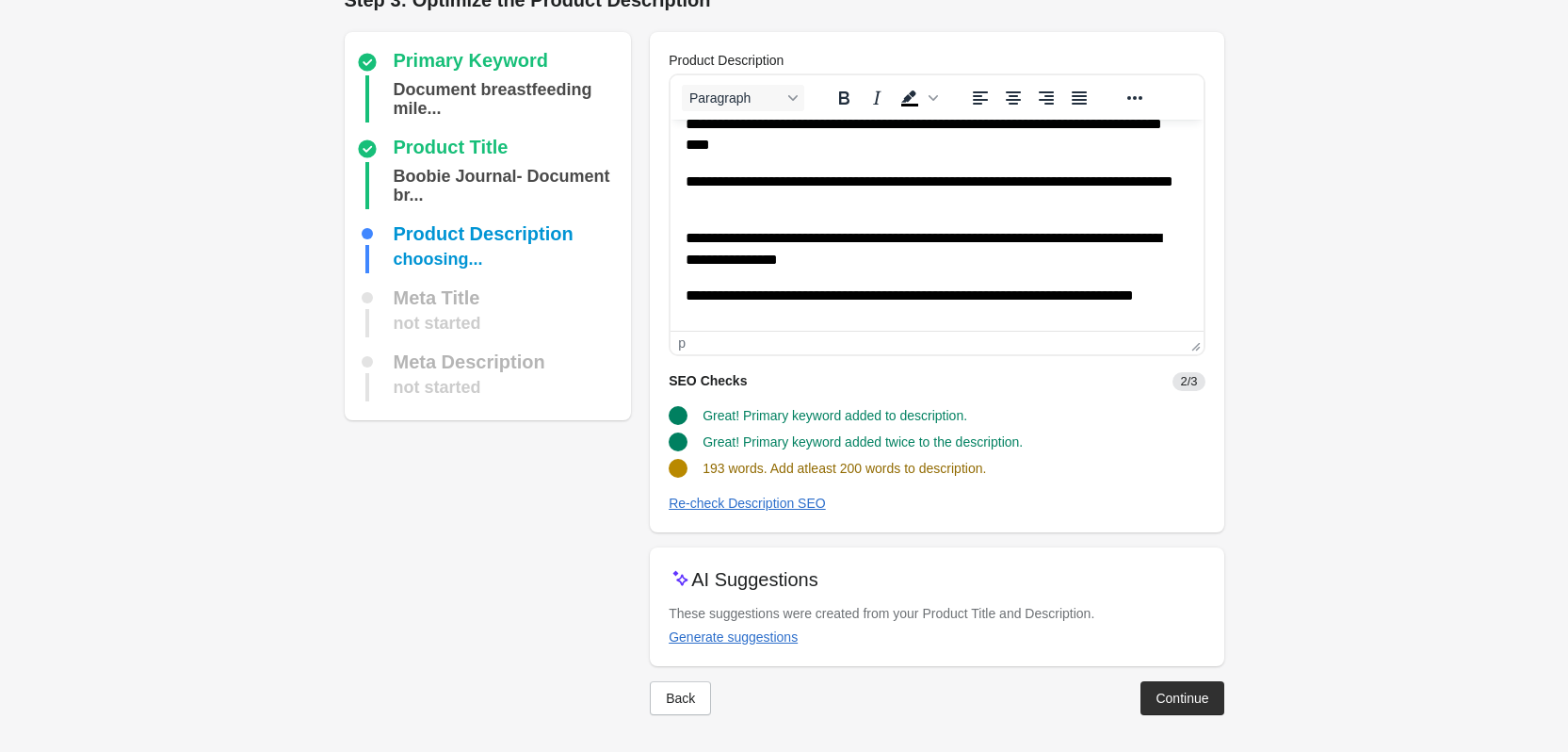
scroll to position [0, 0]
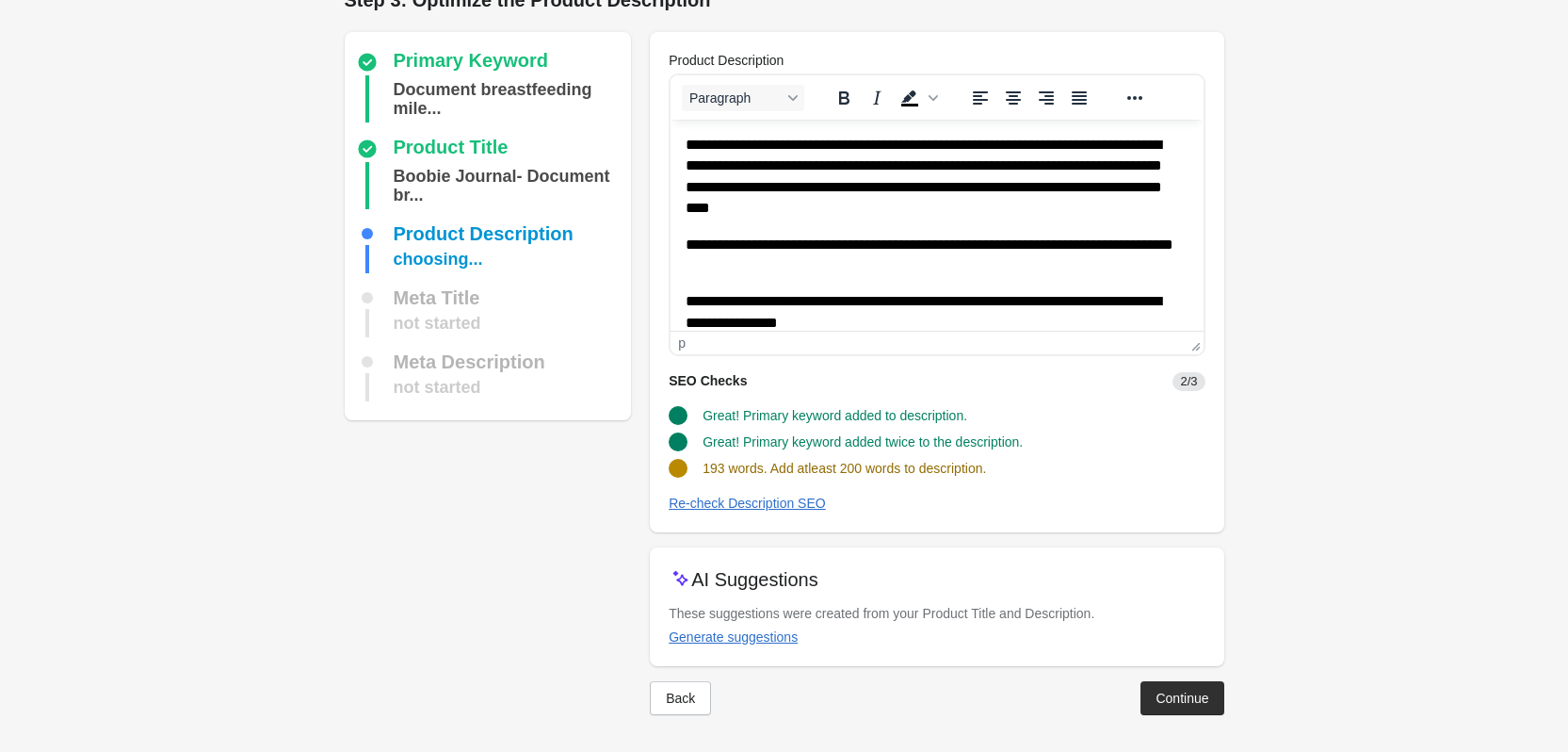
click at [684, 146] on html "**********" at bounding box center [937, 536] width 533 height 834
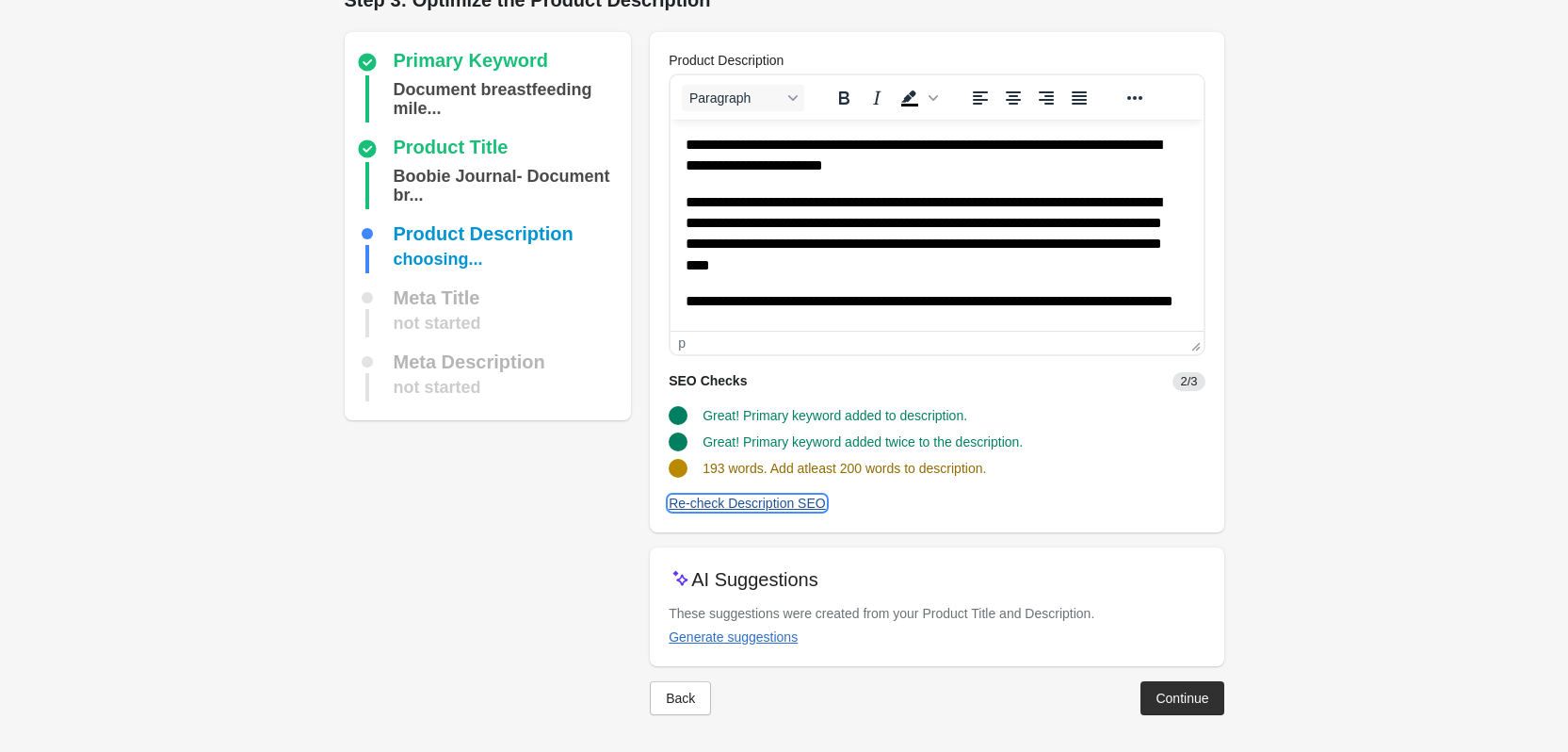
click at [764, 511] on button "Re-check Description SEO" at bounding box center [747, 503] width 172 height 34
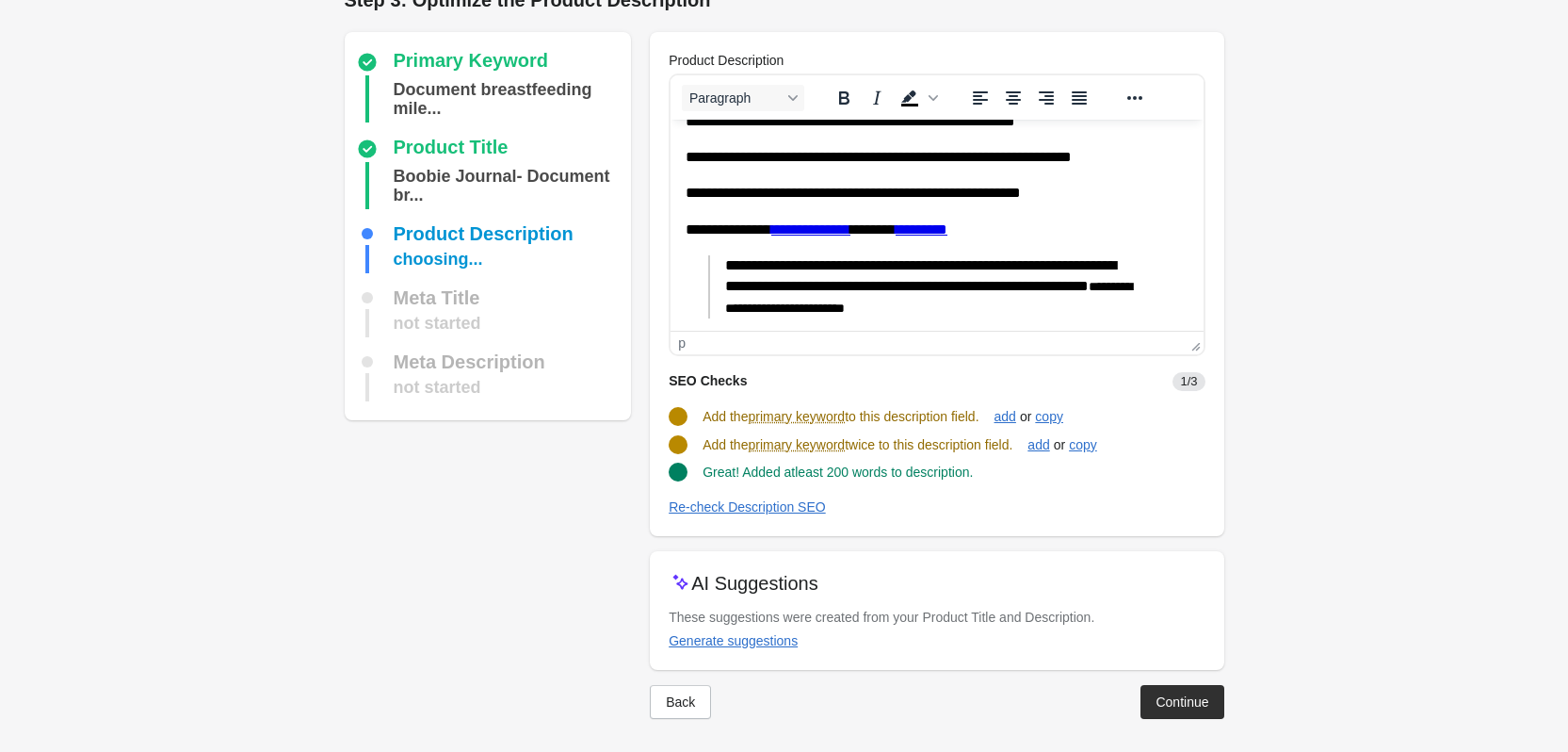
scroll to position [660, 0]
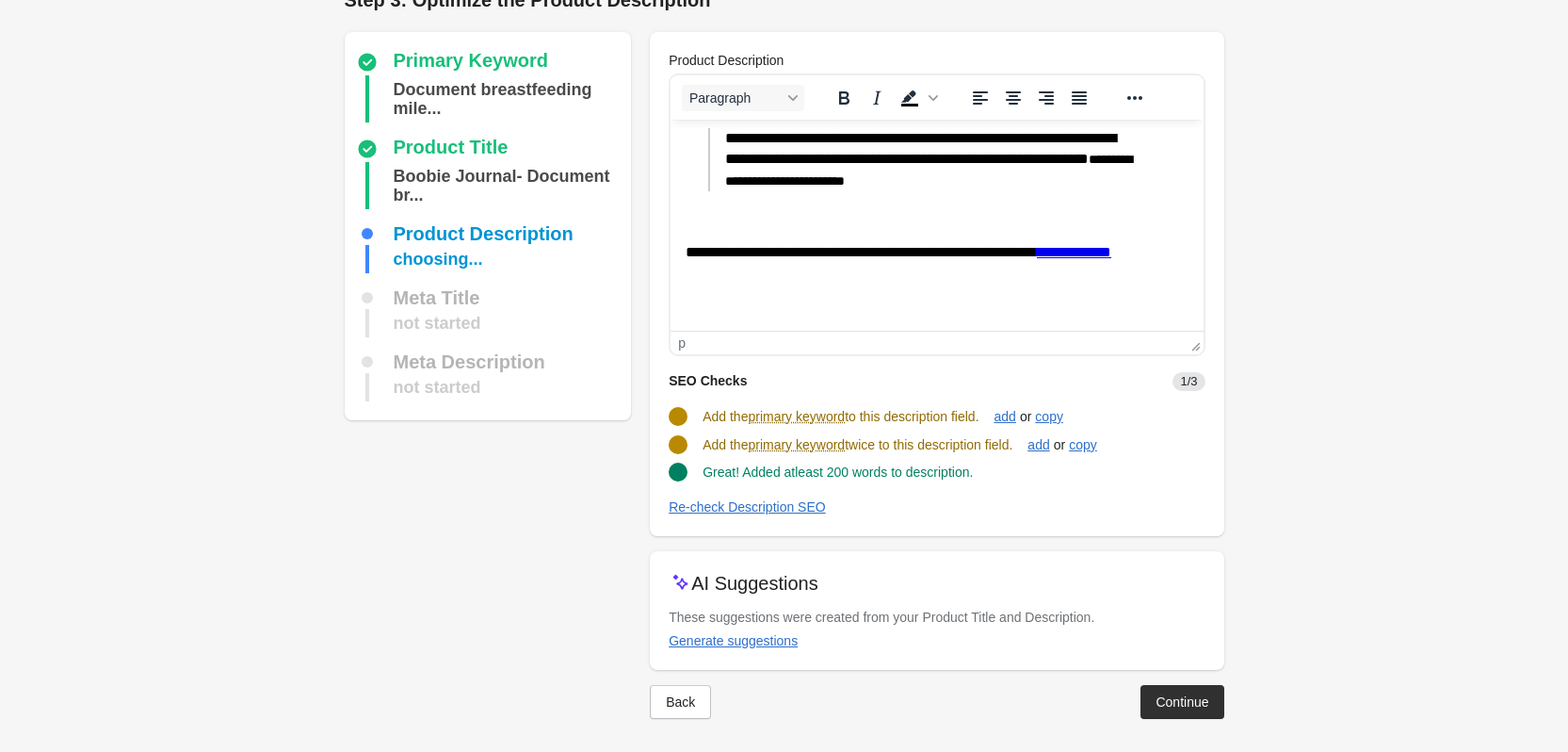
click at [1188, 689] on button "Continue" at bounding box center [1182, 701] width 83 height 34
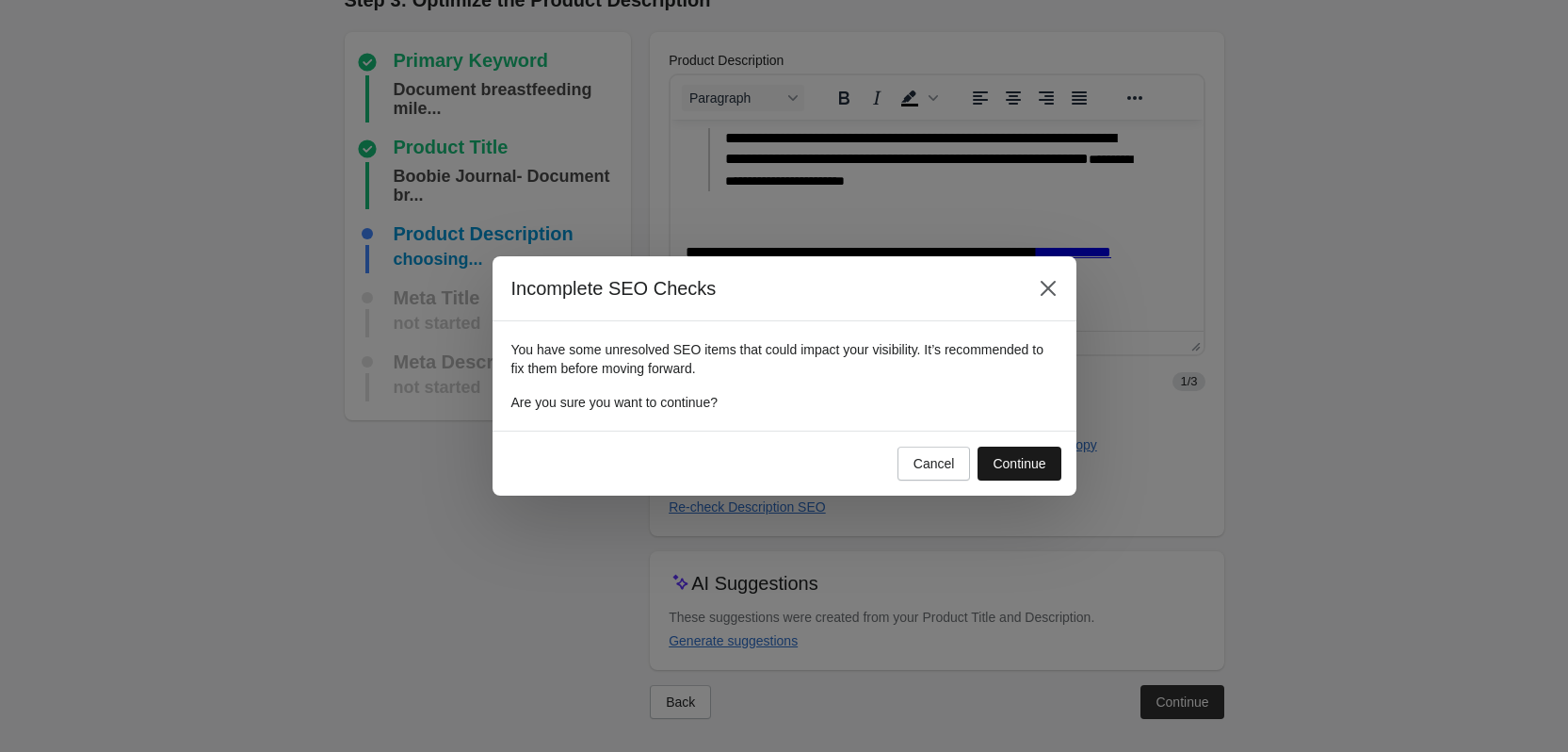
click at [1024, 459] on div "Continue" at bounding box center [1019, 464] width 53 height 15
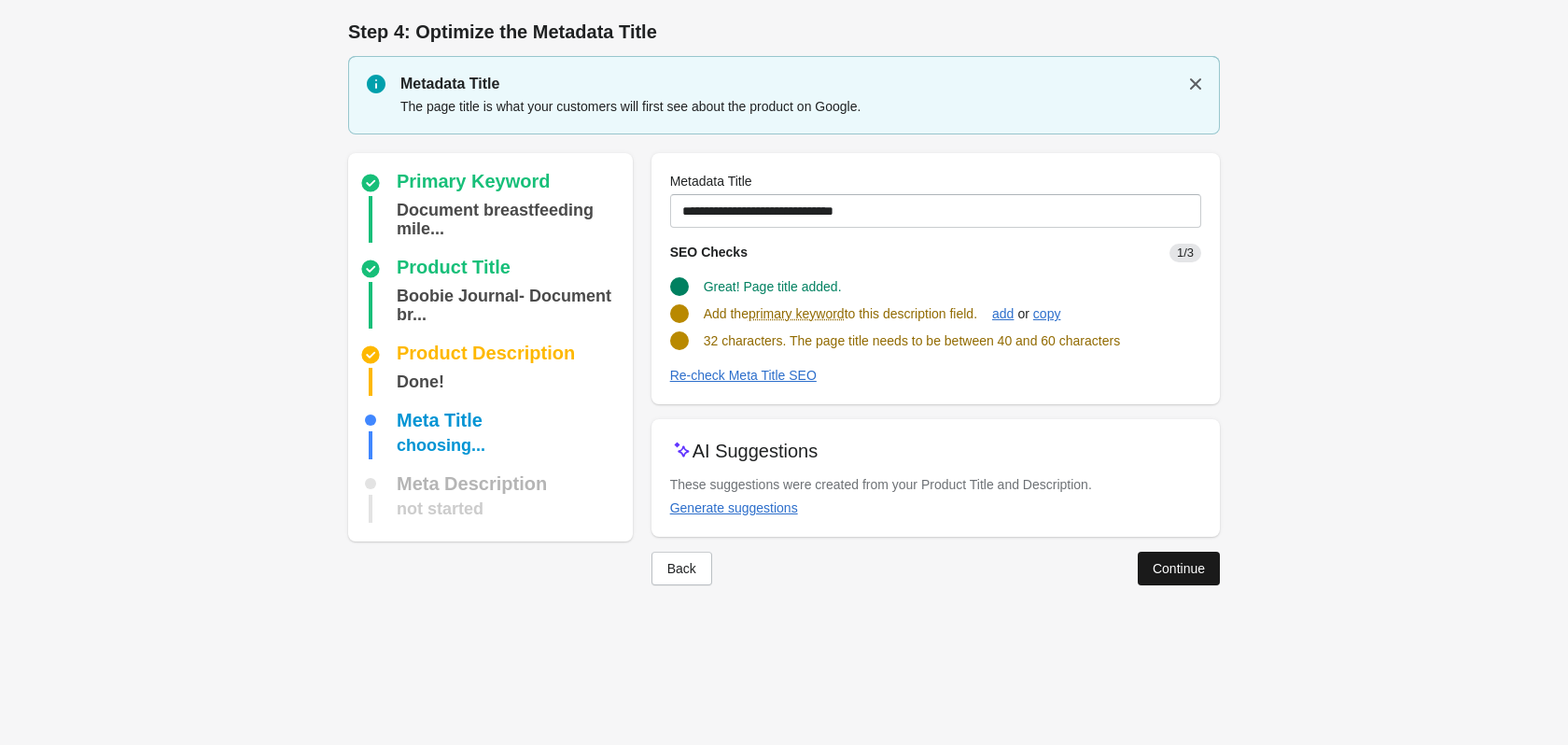
click at [1173, 562] on div "Continue" at bounding box center [1178, 569] width 52 height 15
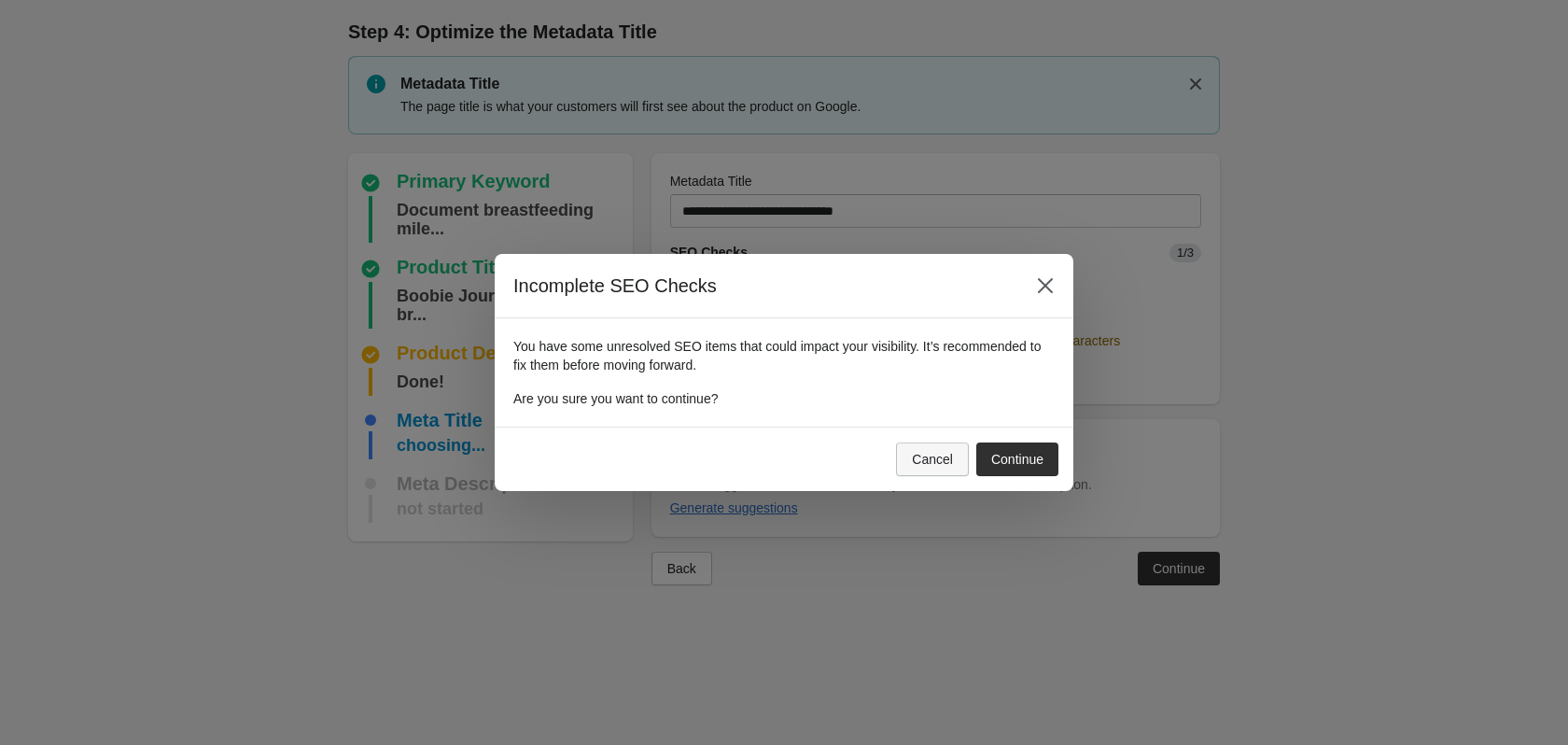
click at [934, 468] on button "Cancel" at bounding box center [933, 458] width 72 height 33
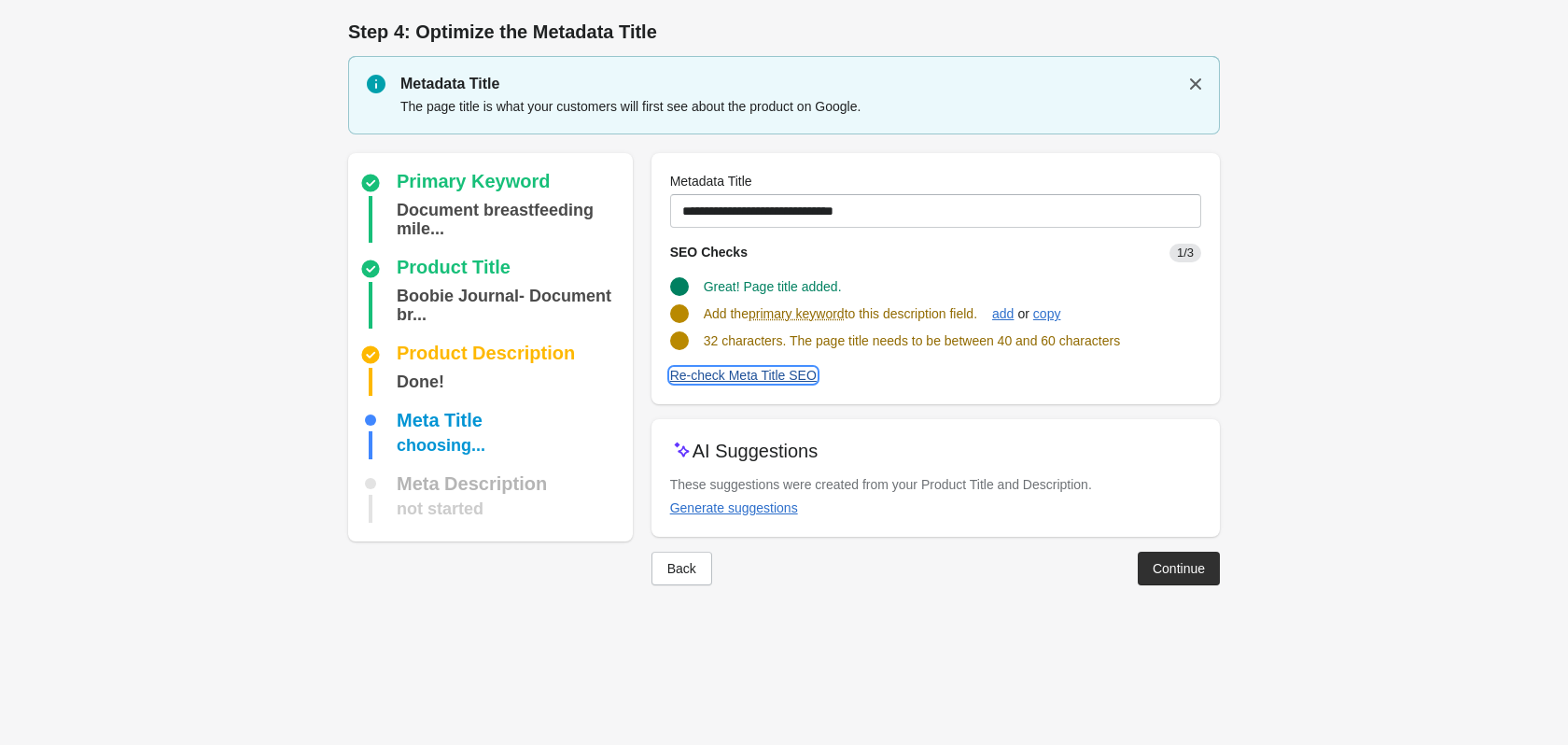
click at [714, 376] on div "Re-check Meta Title SEO" at bounding box center [743, 375] width 147 height 15
click at [1014, 309] on div "add" at bounding box center [1002, 313] width 22 height 15
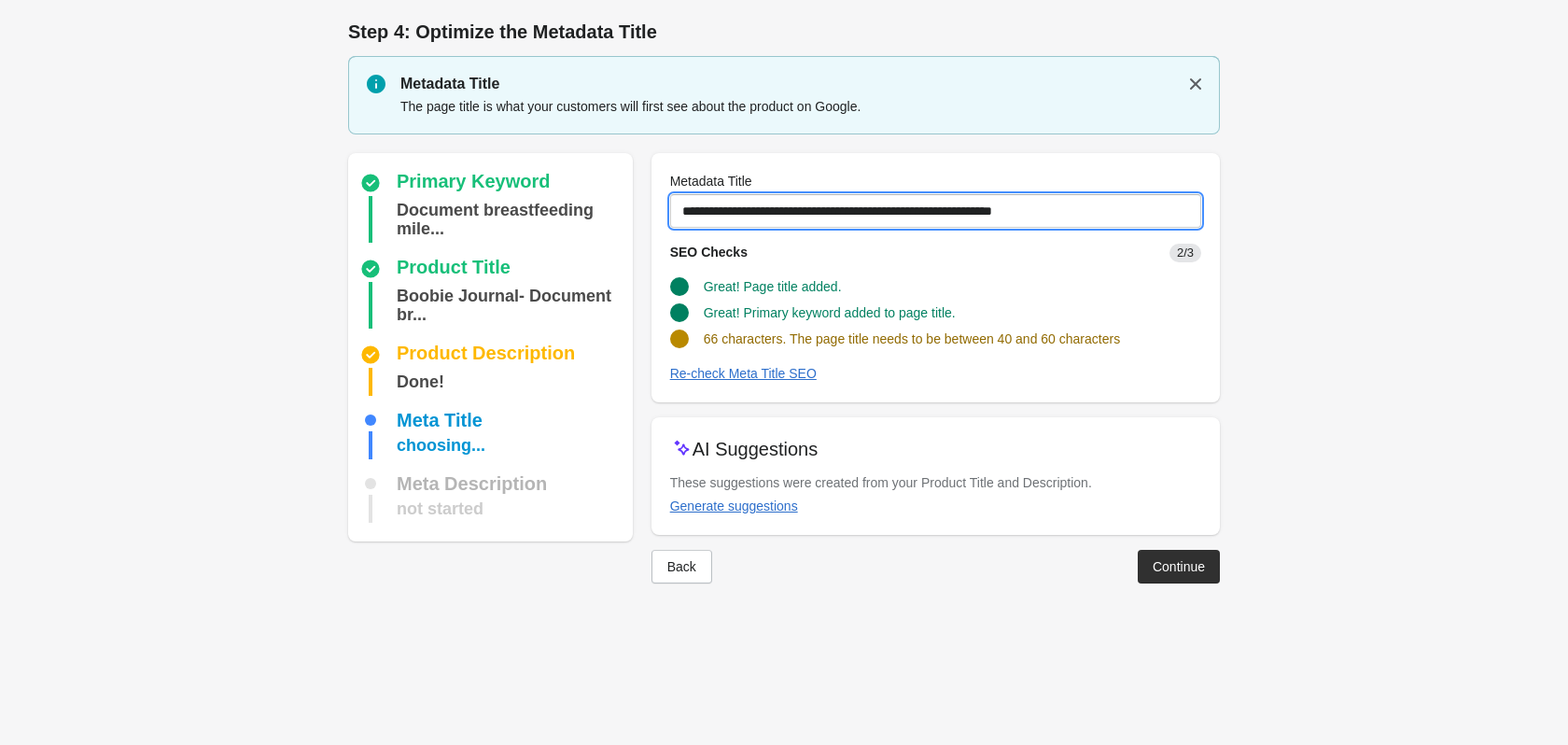
click at [880, 217] on input "**********" at bounding box center [935, 211] width 531 height 33
click at [883, 219] on input "**********" at bounding box center [935, 211] width 531 height 33
type input "**********"
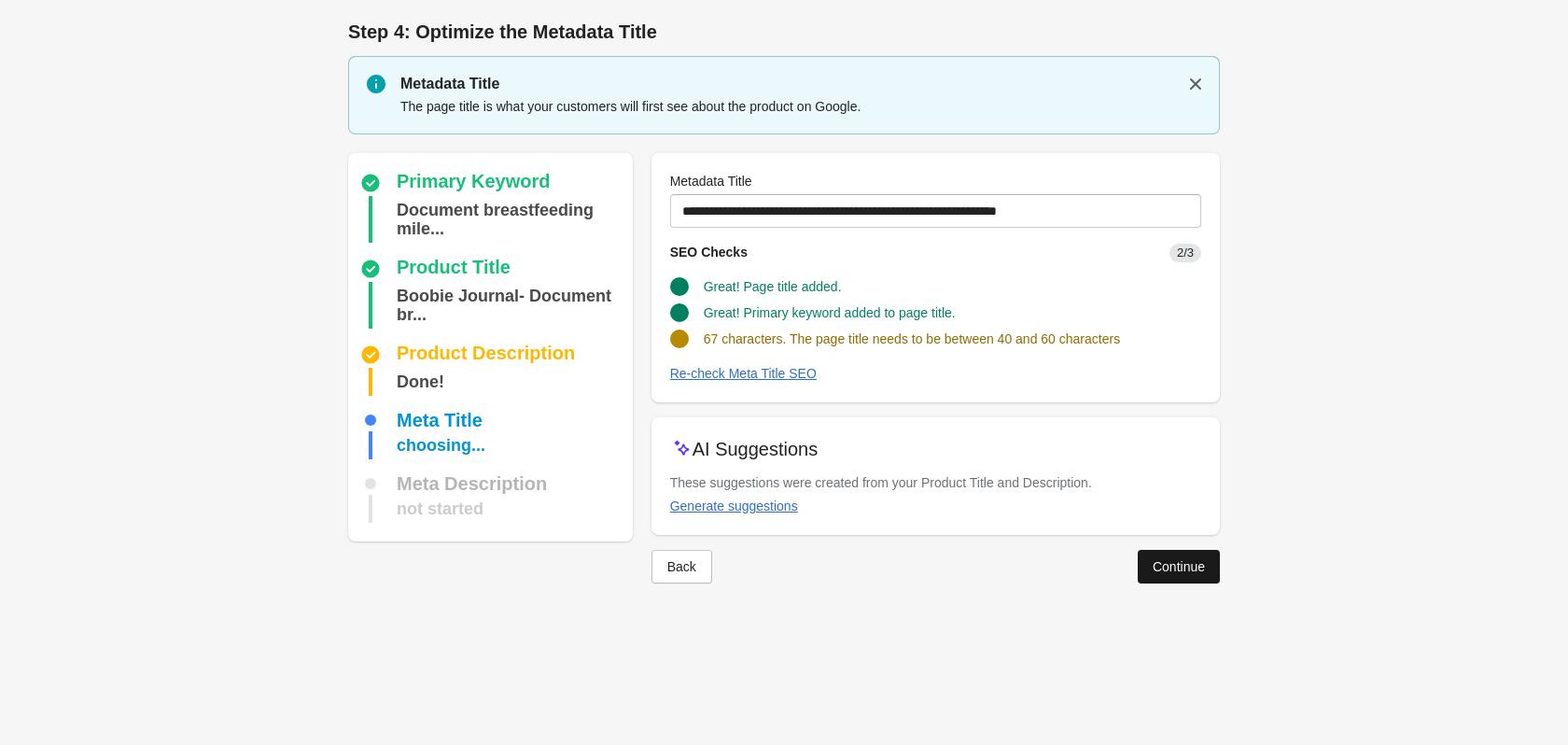
click at [1209, 555] on button "Continue" at bounding box center [1178, 566] width 82 height 33
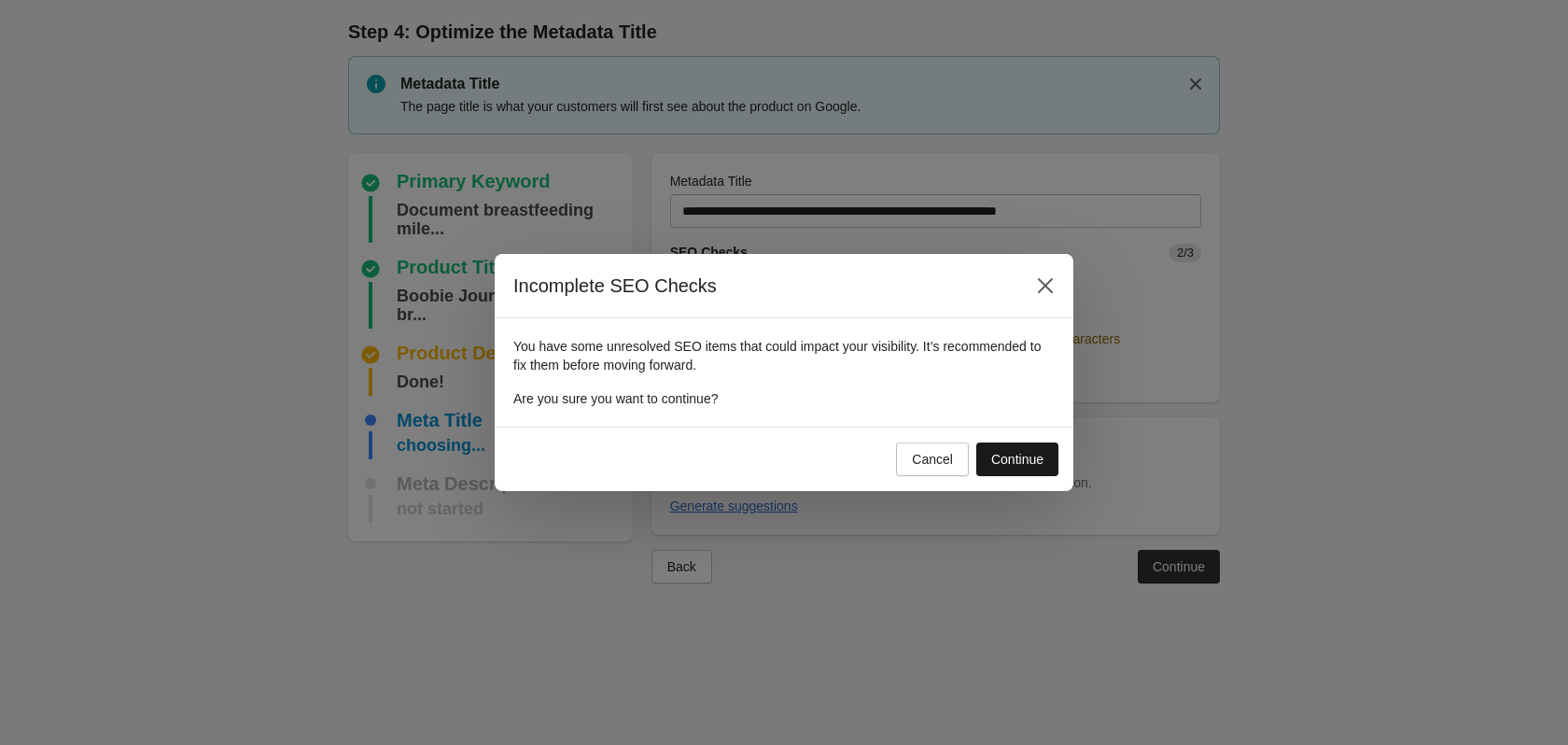
click at [999, 453] on div "Continue" at bounding box center [1016, 459] width 52 height 15
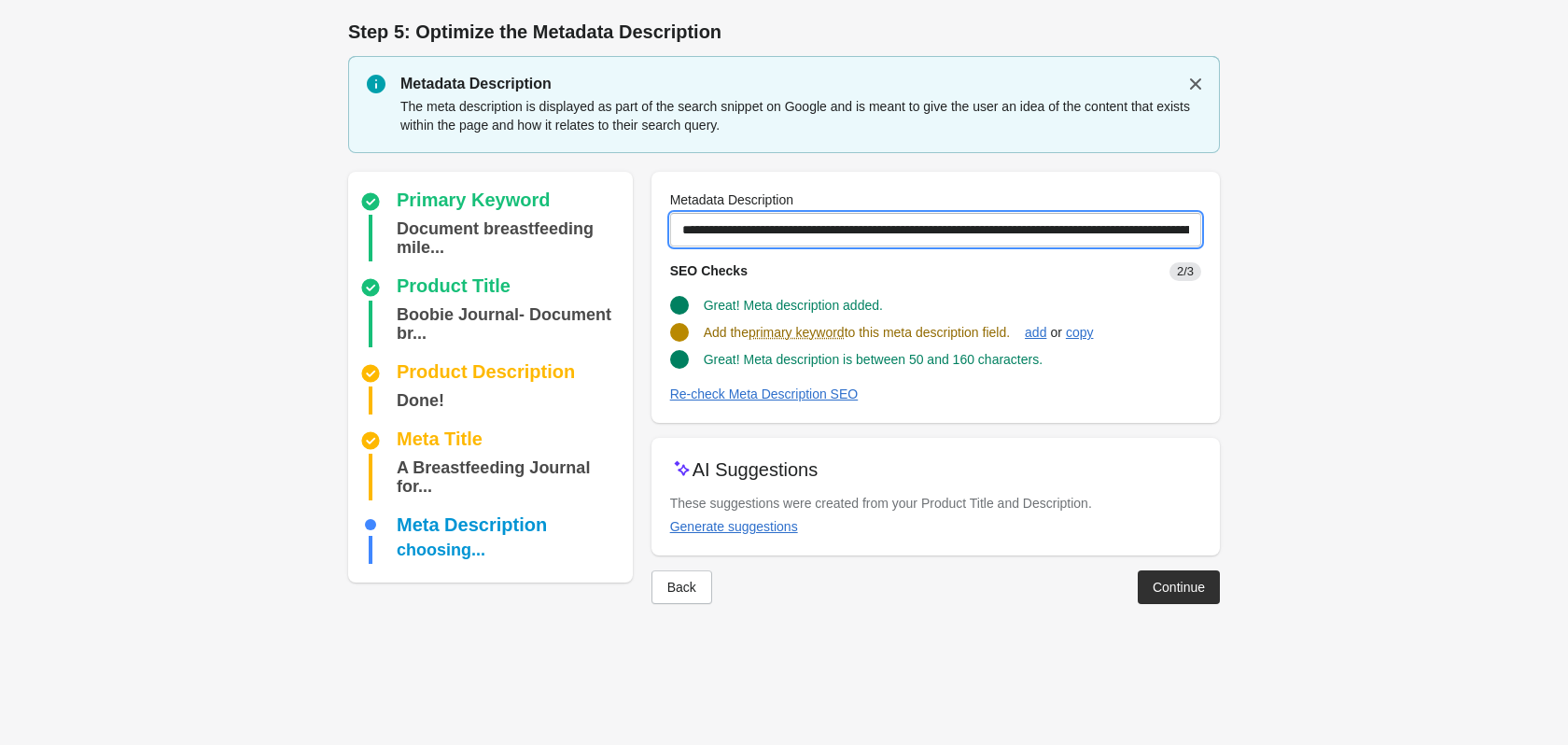
click at [1100, 215] on input "**********" at bounding box center [935, 229] width 531 height 33
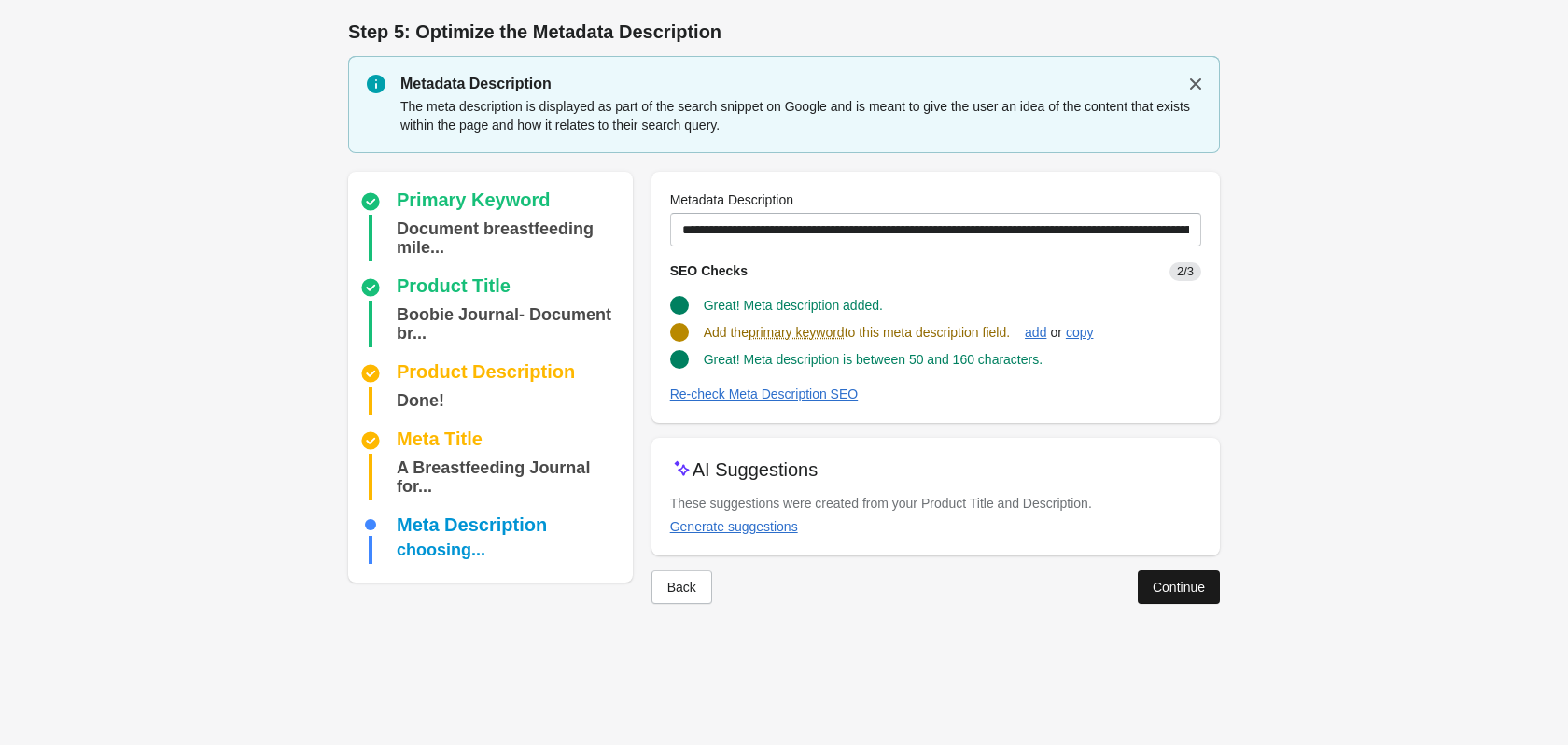
click at [1195, 588] on div "Continue" at bounding box center [1178, 587] width 52 height 15
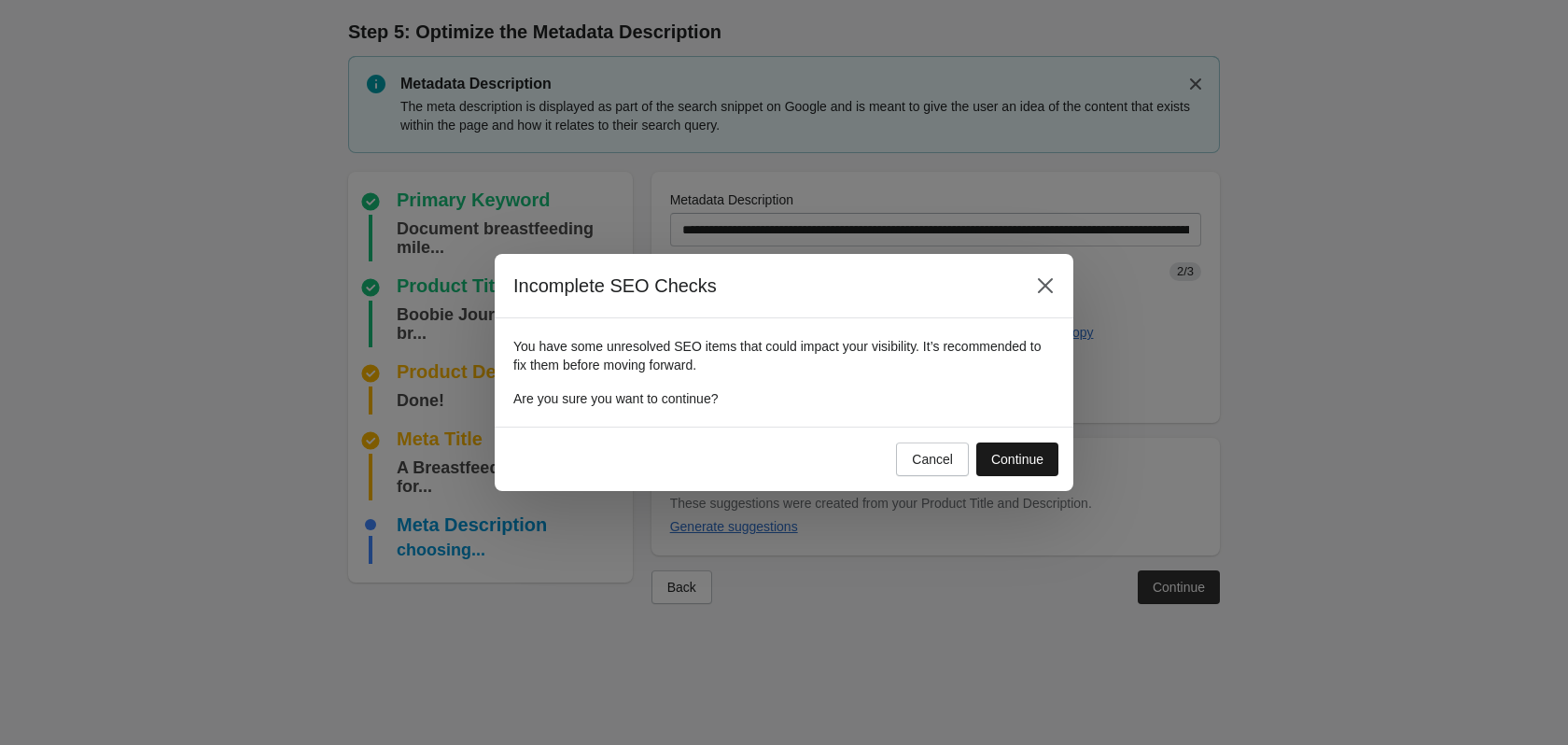
click at [1040, 453] on div "Continue" at bounding box center [1016, 459] width 52 height 15
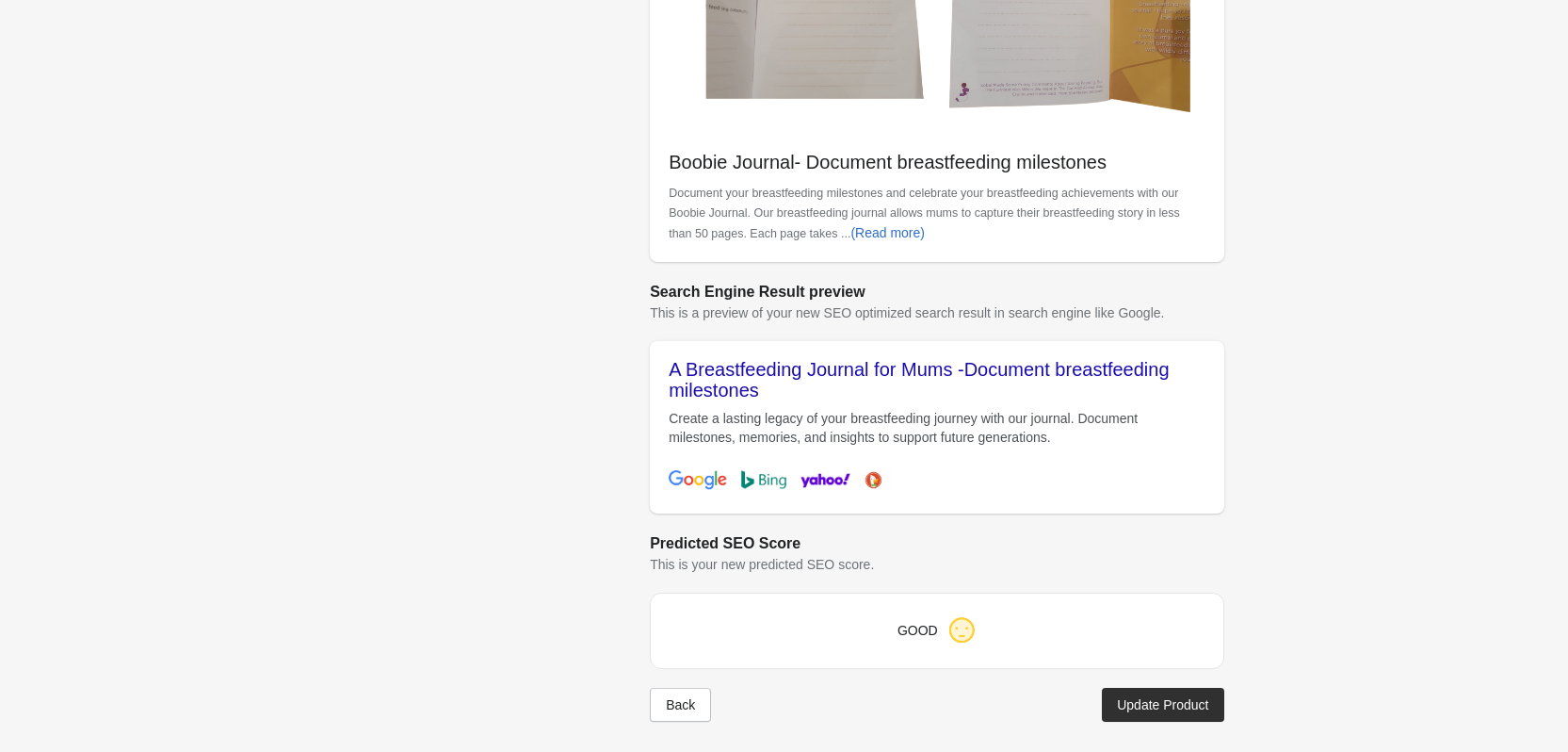
scroll to position [692, 0]
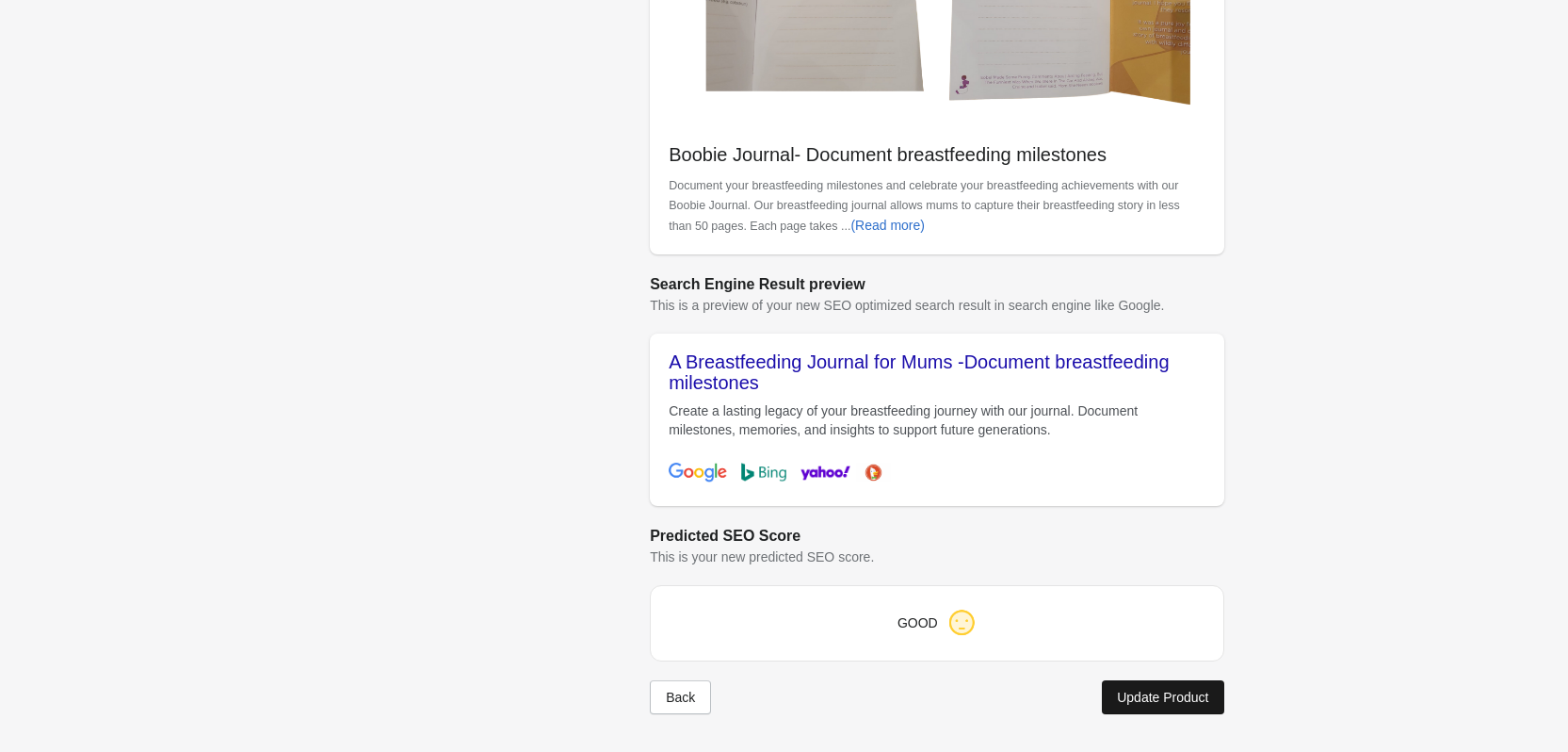
click at [1189, 702] on div "Update Product" at bounding box center [1162, 697] width 91 height 15
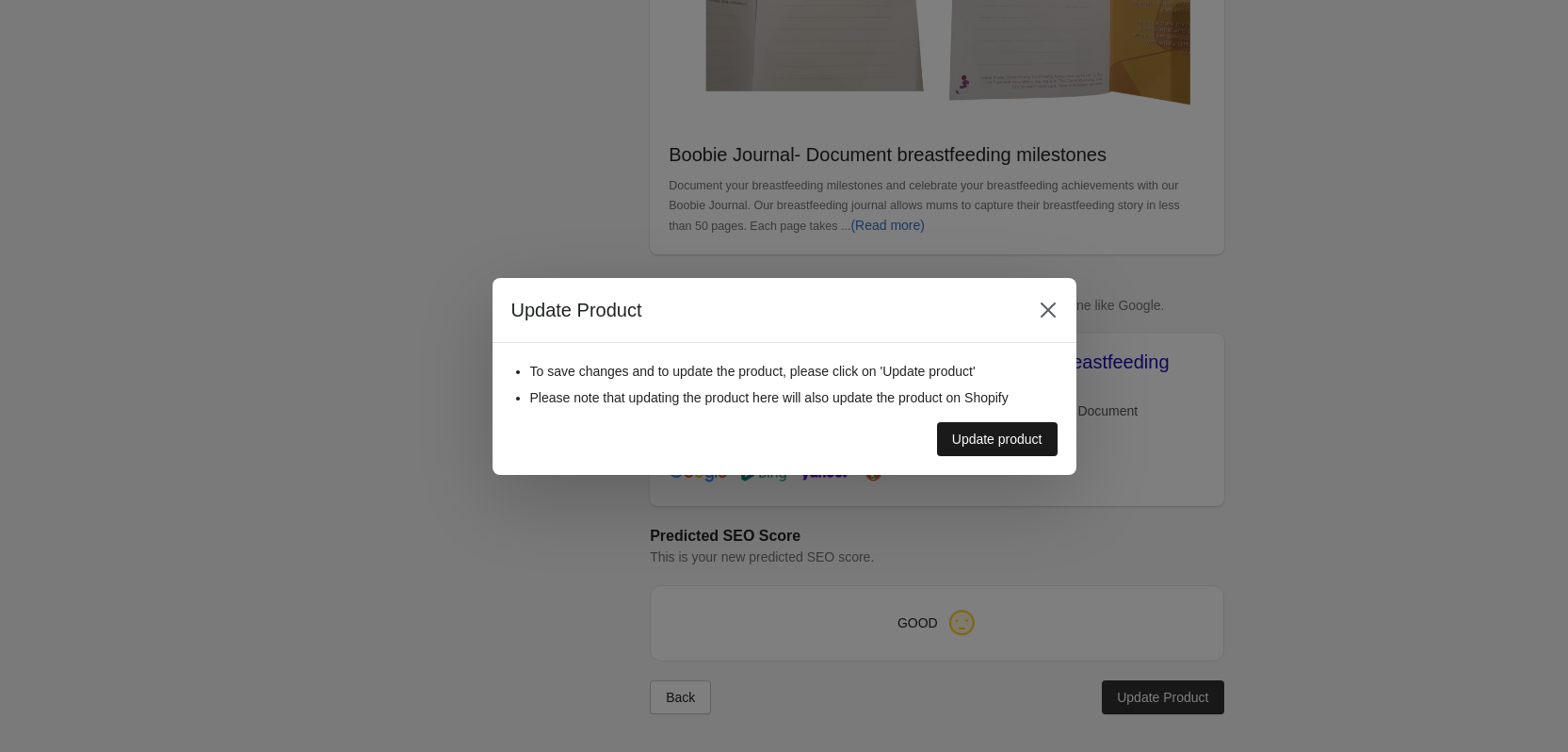
click at [1033, 441] on div "Update product" at bounding box center [998, 439] width 90 height 15
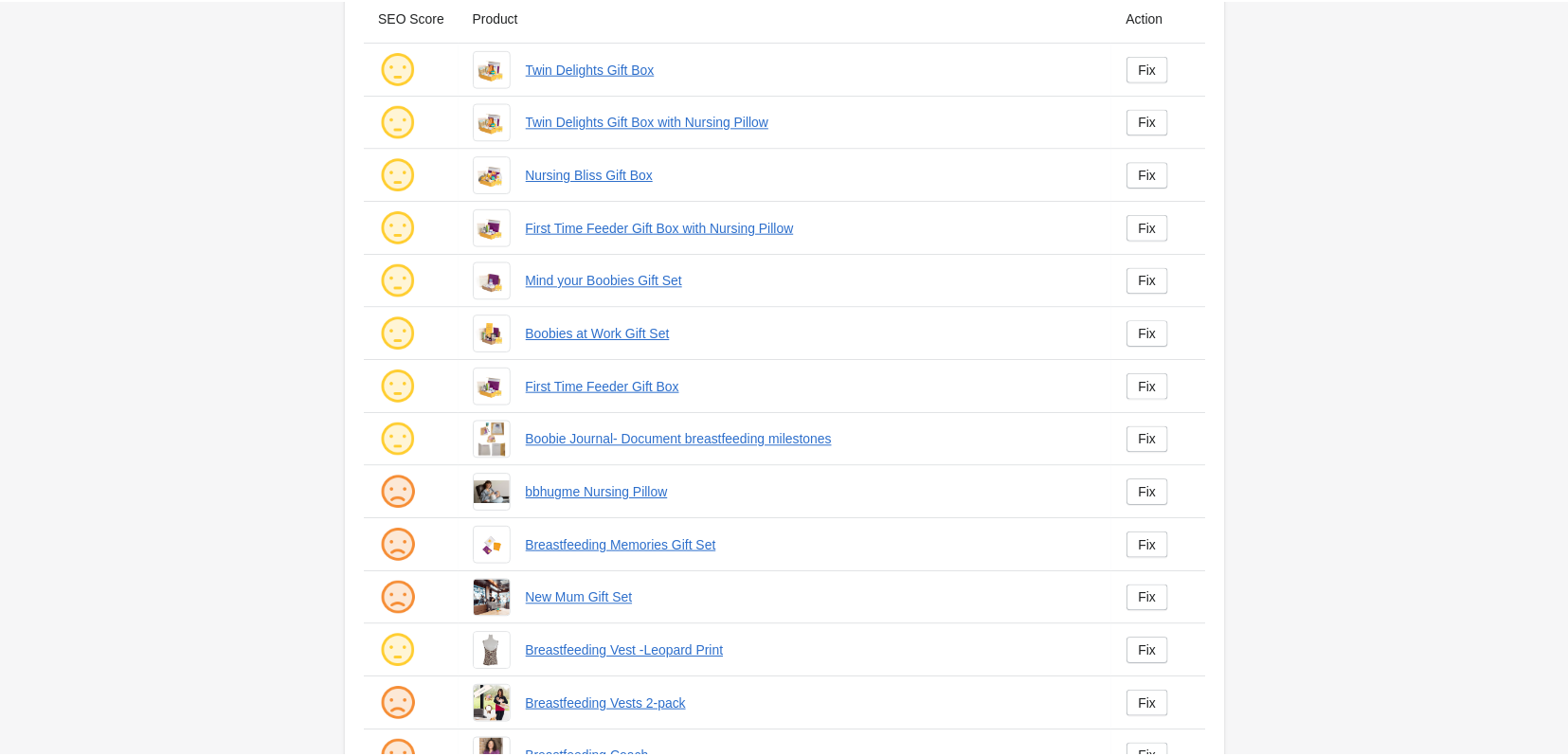
scroll to position [290, 0]
